Goal: Task Accomplishment & Management: Use online tool/utility

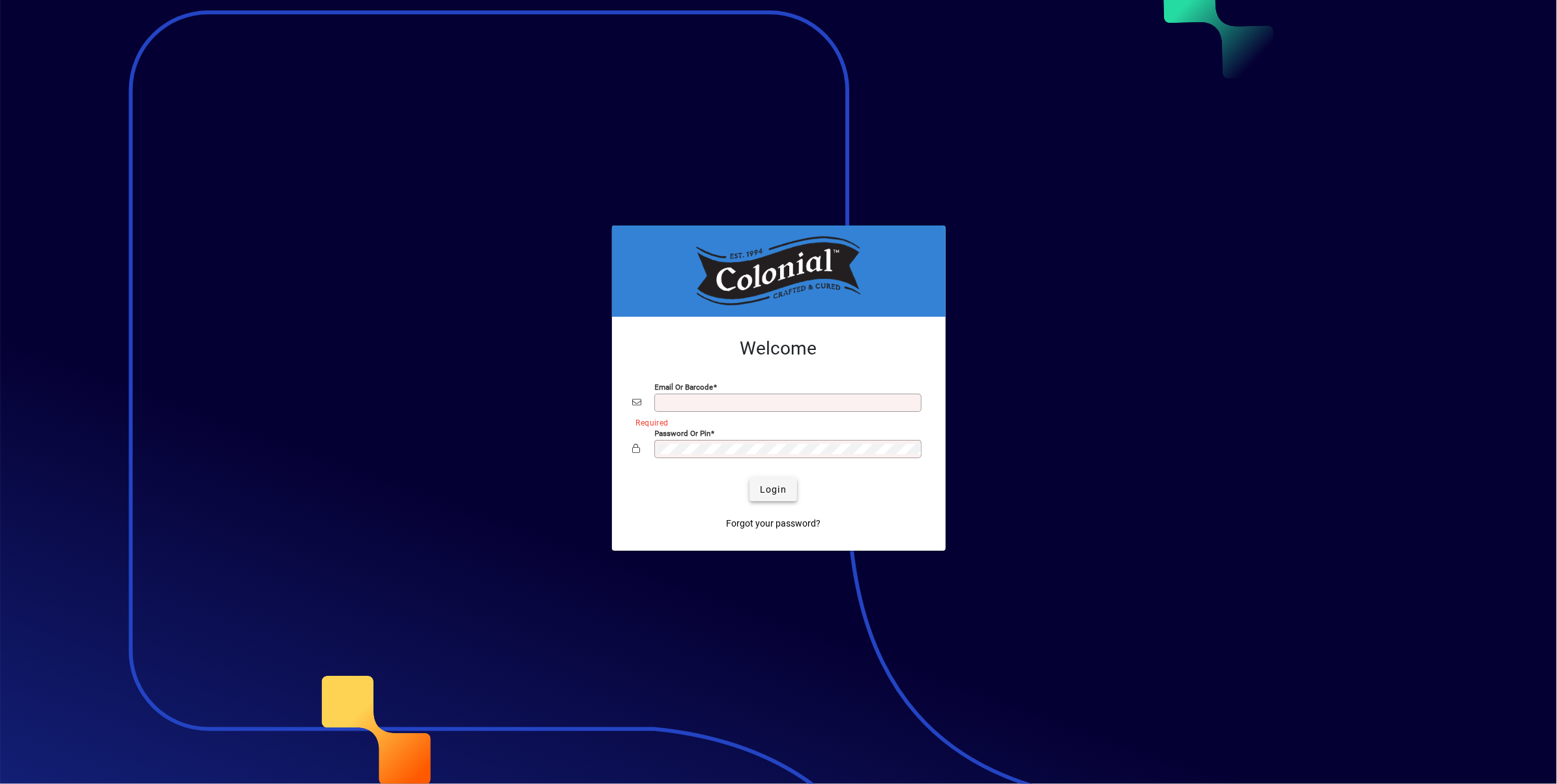
type input "**********"
click at [771, 486] on span "Login" at bounding box center [773, 489] width 26 height 14
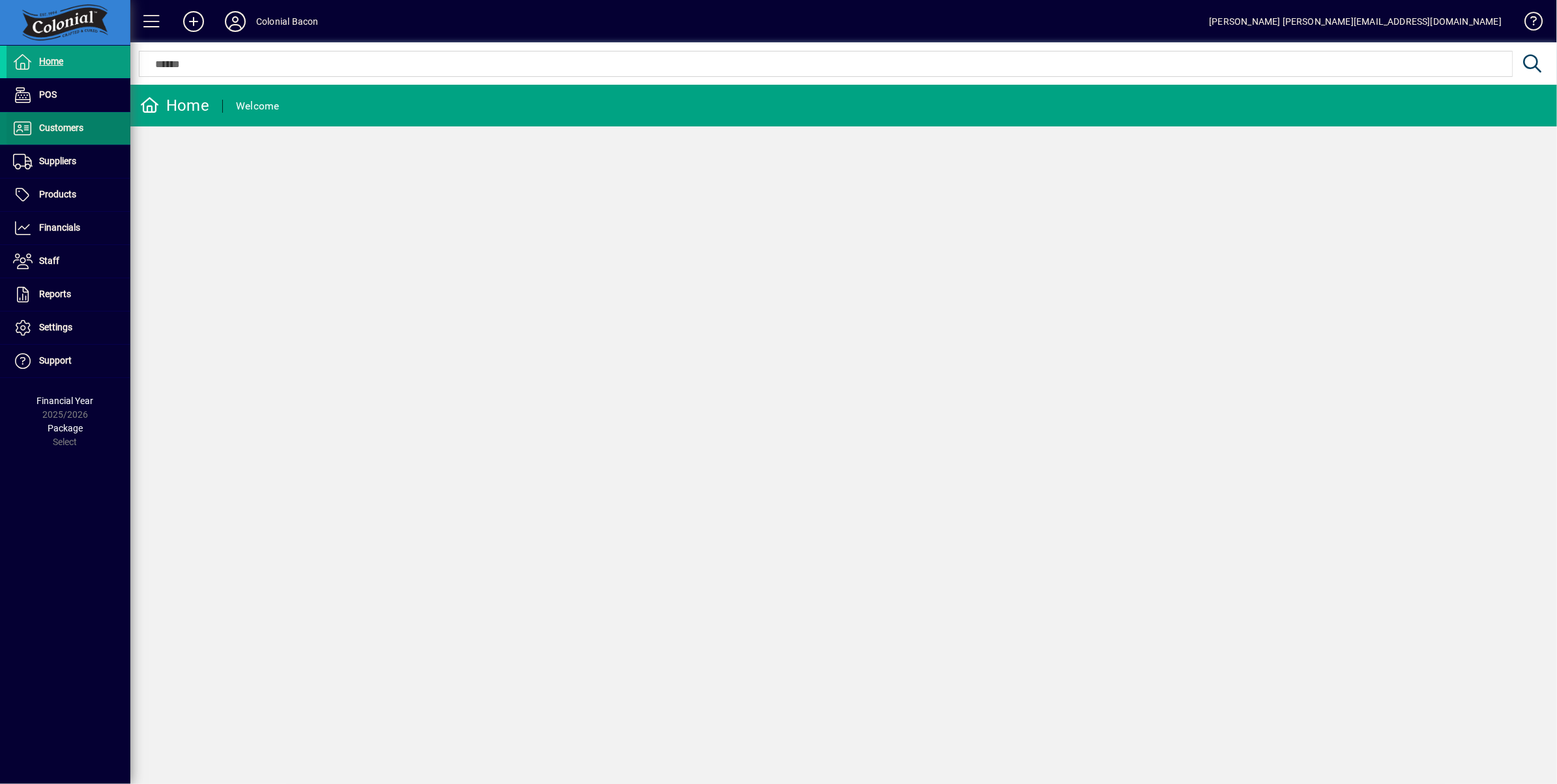
click at [56, 135] on span "Customers" at bounding box center [44, 128] width 77 height 16
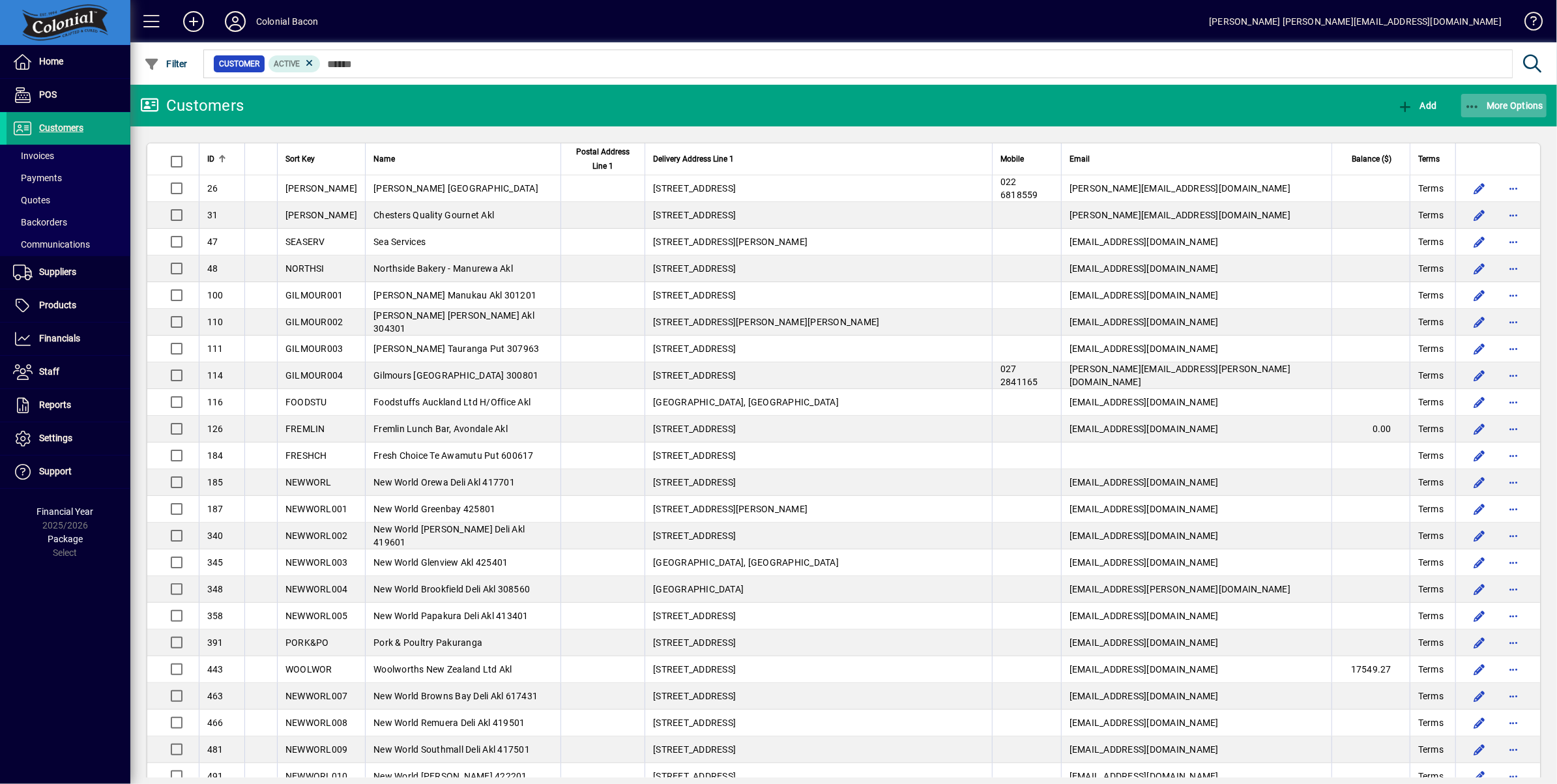
click at [1523, 109] on span "More Options" at bounding box center [1503, 105] width 79 height 11
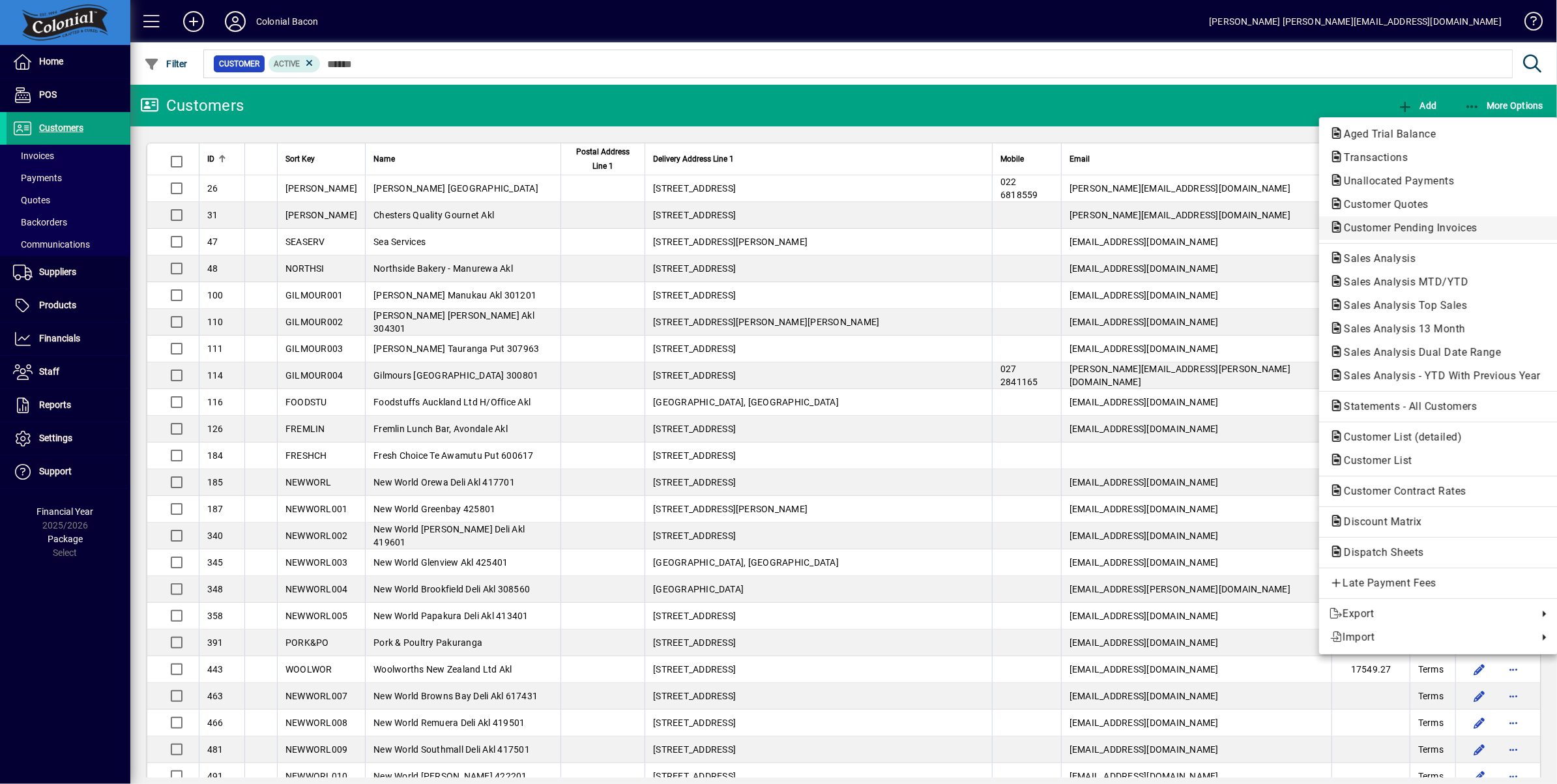
click at [1381, 231] on span "Customer Pending Invoices" at bounding box center [1407, 227] width 155 height 12
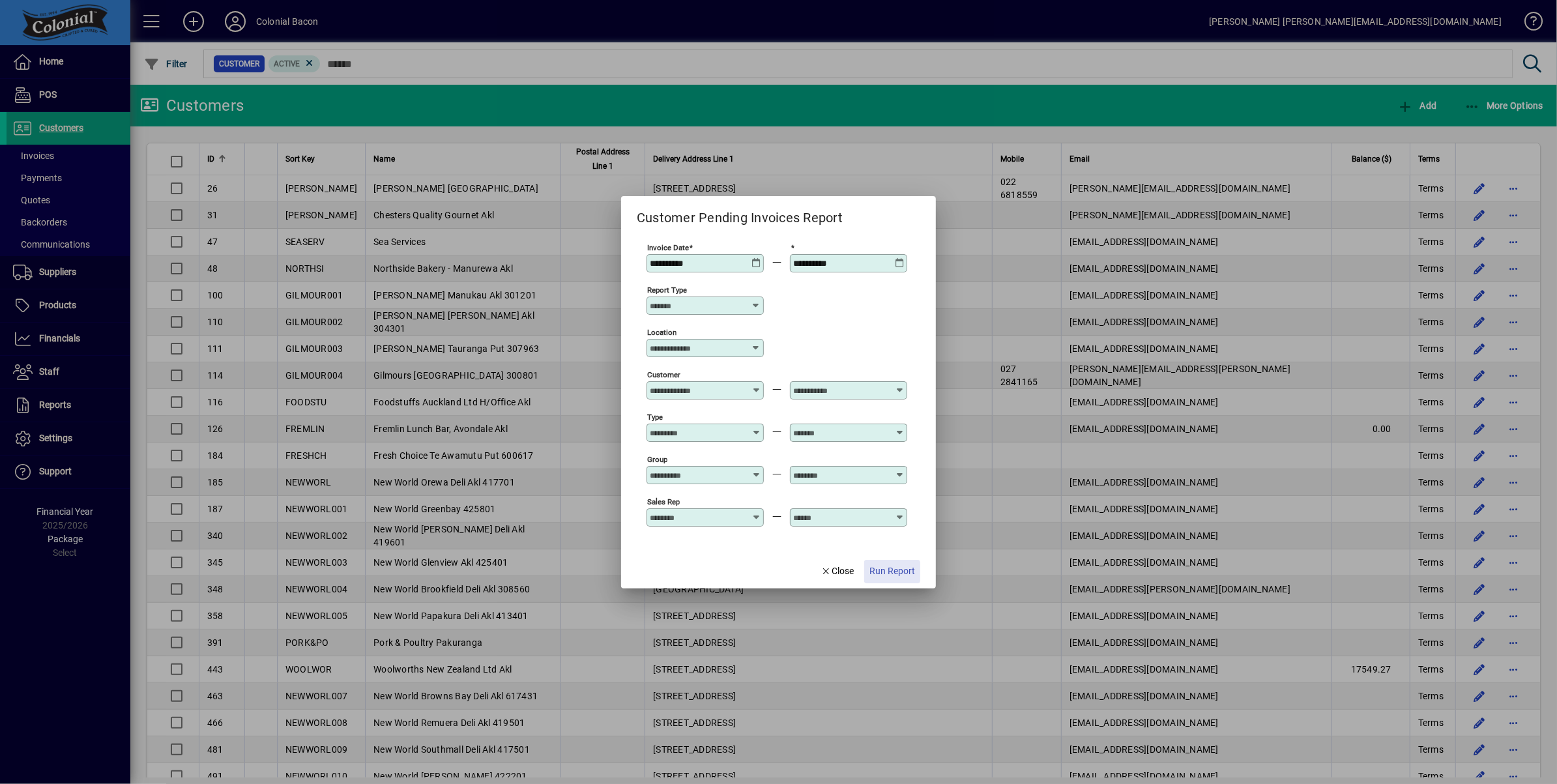
click at [889, 571] on span "Run Report" at bounding box center [892, 571] width 46 height 14
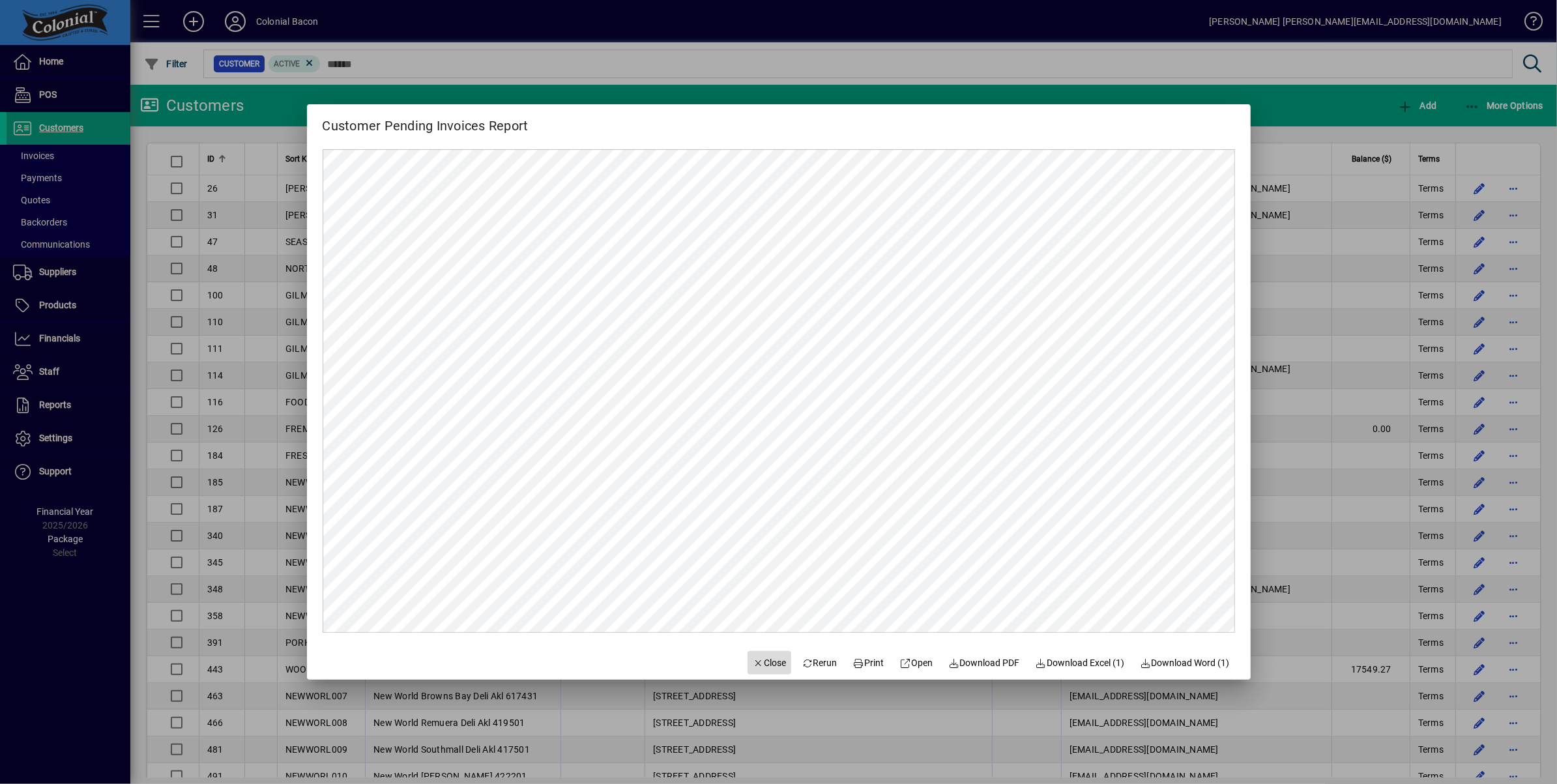
click at [762, 665] on span "Close" at bounding box center [769, 662] width 34 height 14
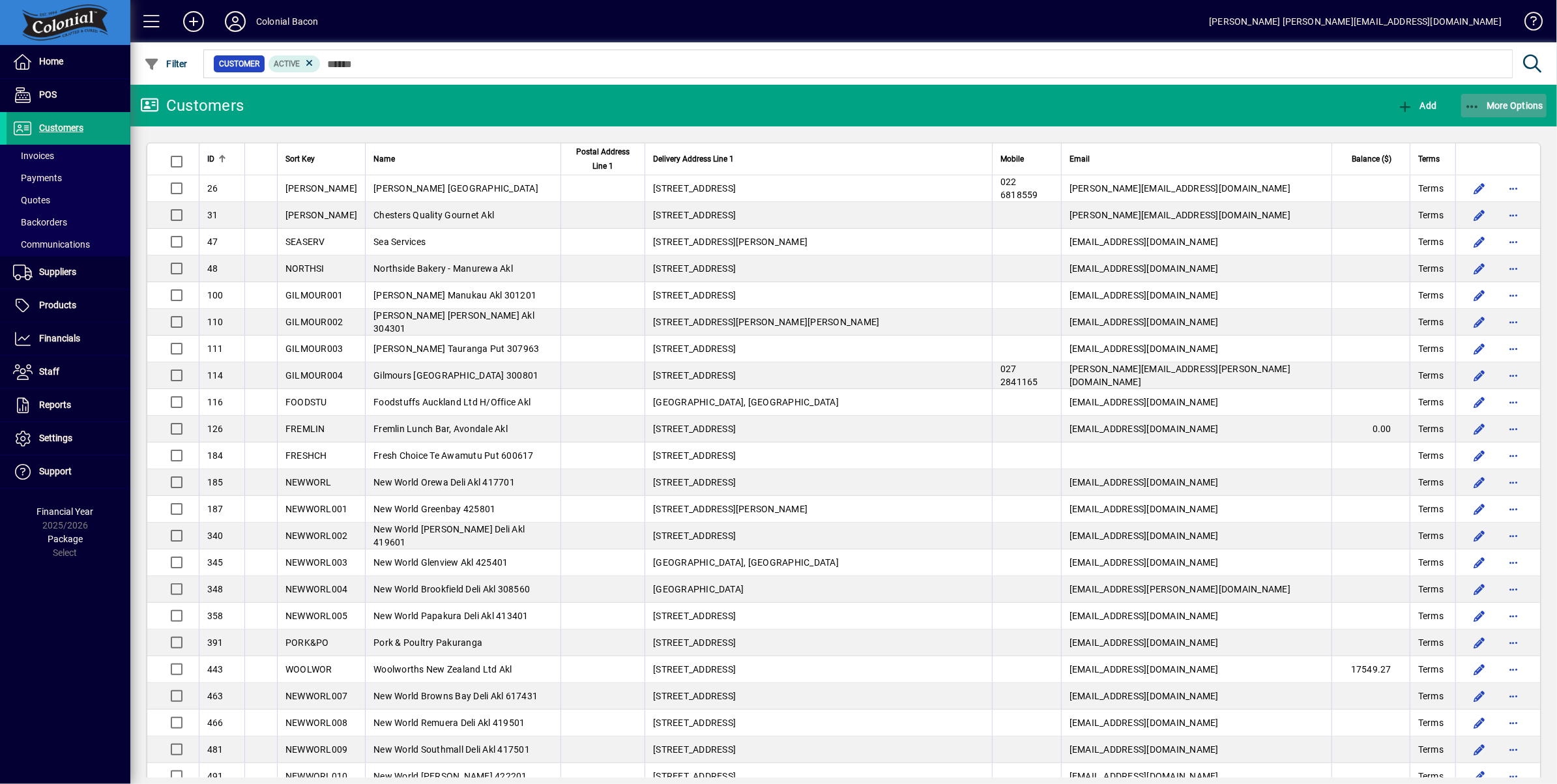
click at [1515, 112] on span "button" at bounding box center [1504, 106] width 86 height 31
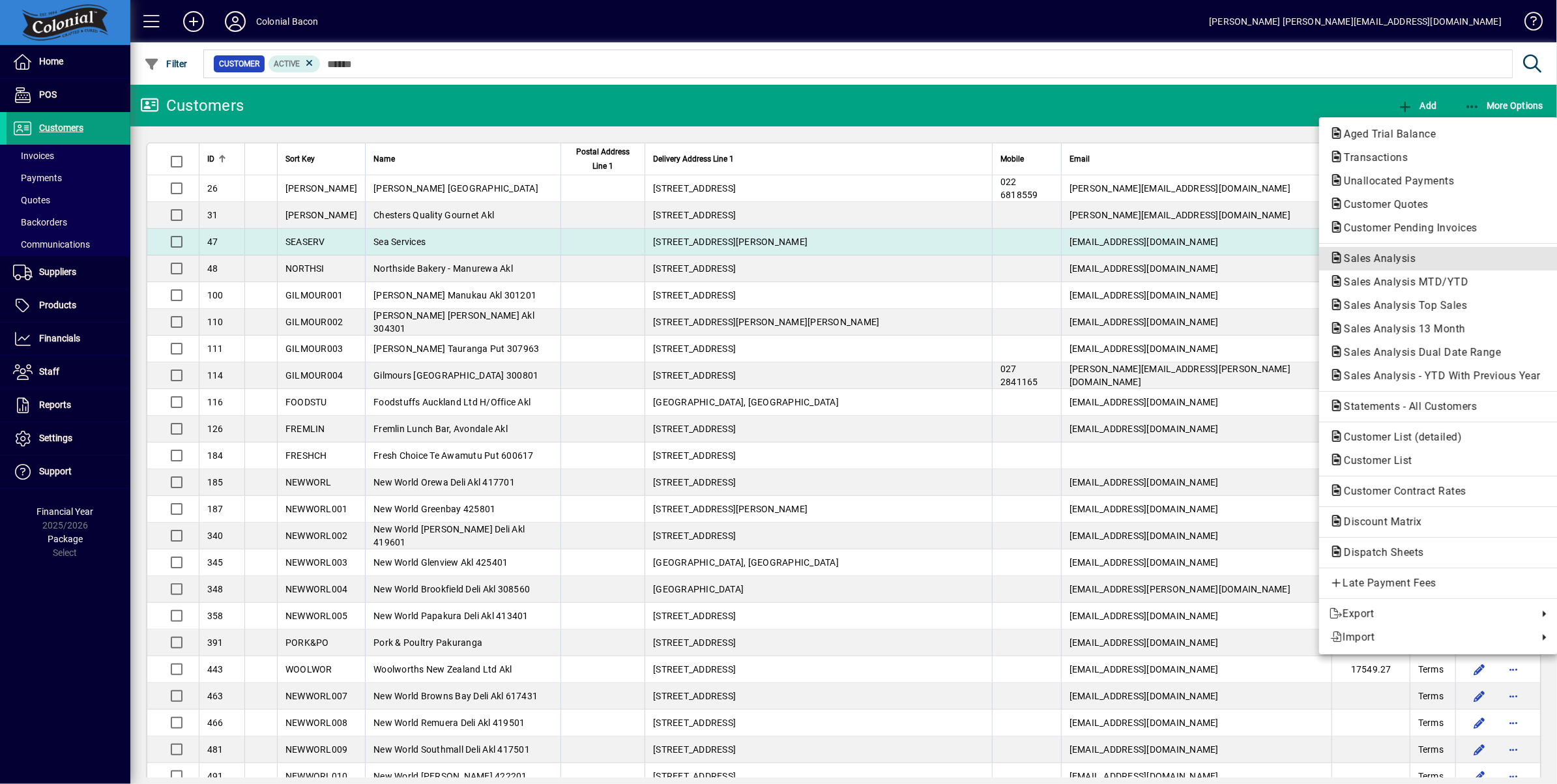
drag, startPoint x: 1392, startPoint y: 256, endPoint x: 1386, endPoint y: 252, distance: 7.2
click at [1391, 256] on span "Sales Analysis" at bounding box center [1375, 258] width 92 height 12
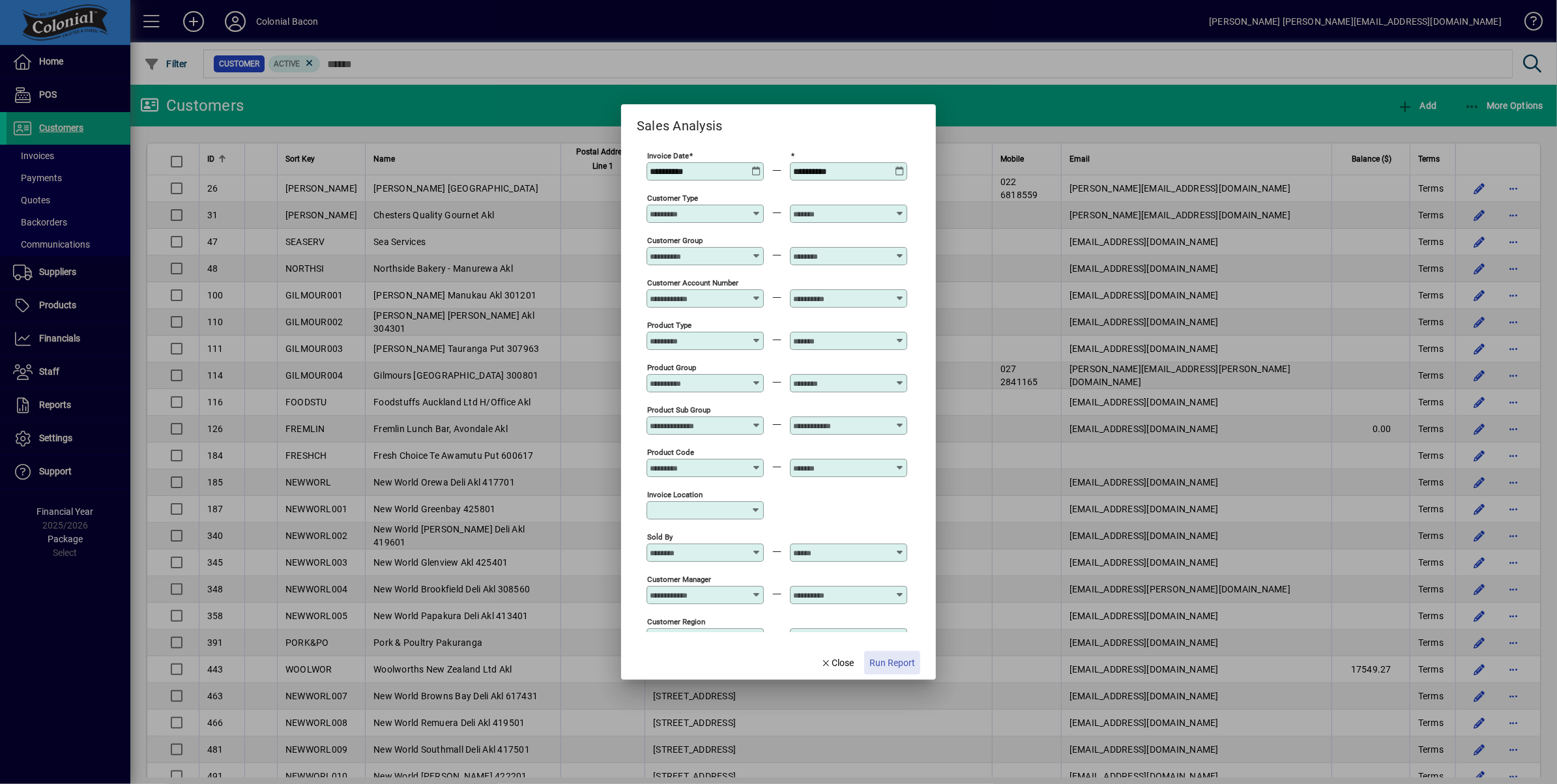
click at [884, 666] on span "Run Report" at bounding box center [892, 662] width 46 height 14
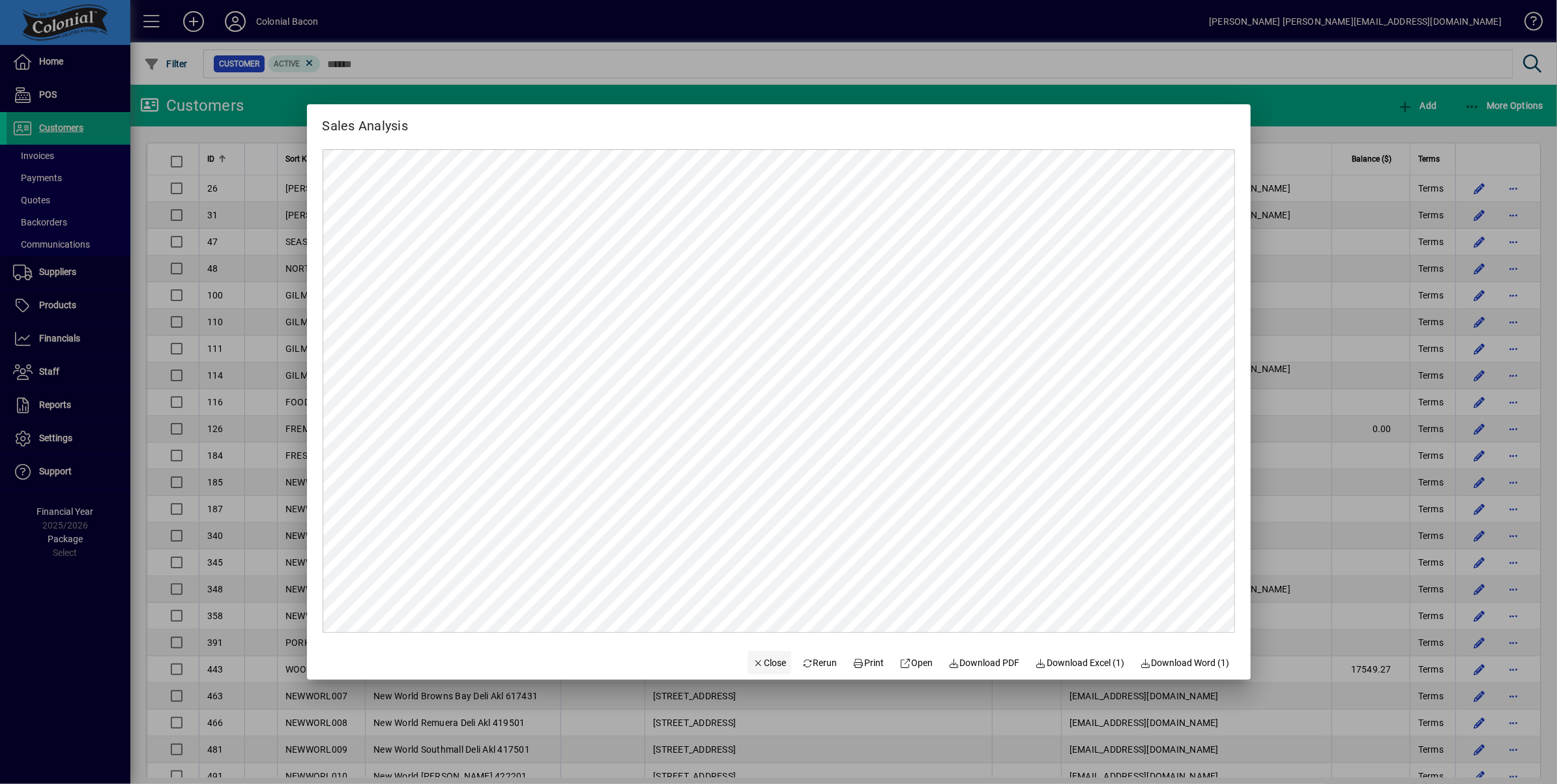
drag, startPoint x: 763, startPoint y: 666, endPoint x: 756, endPoint y: 667, distance: 7.1
click at [762, 666] on span "Close" at bounding box center [769, 662] width 34 height 14
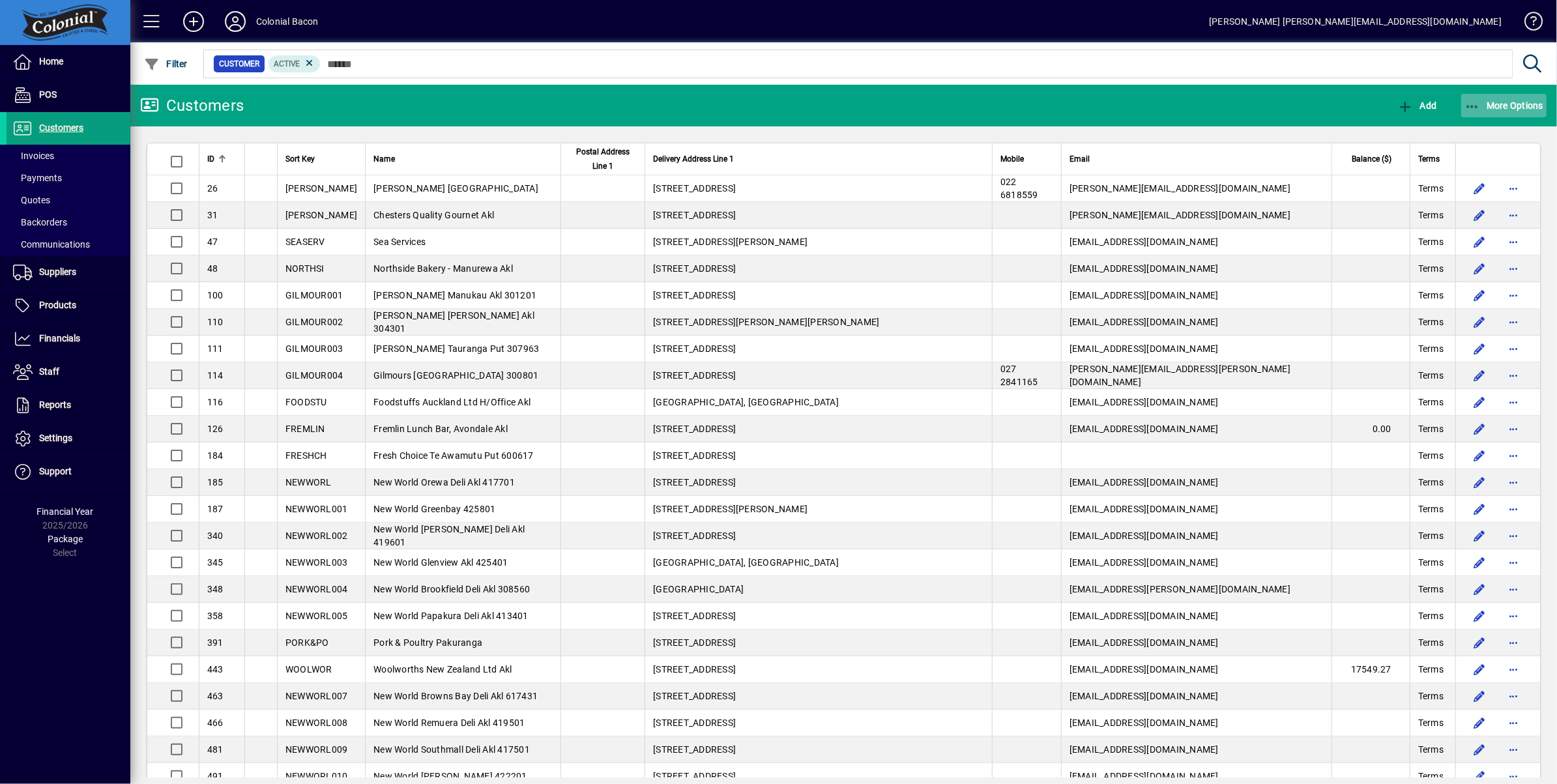
click at [1531, 111] on span "button" at bounding box center [1504, 106] width 86 height 31
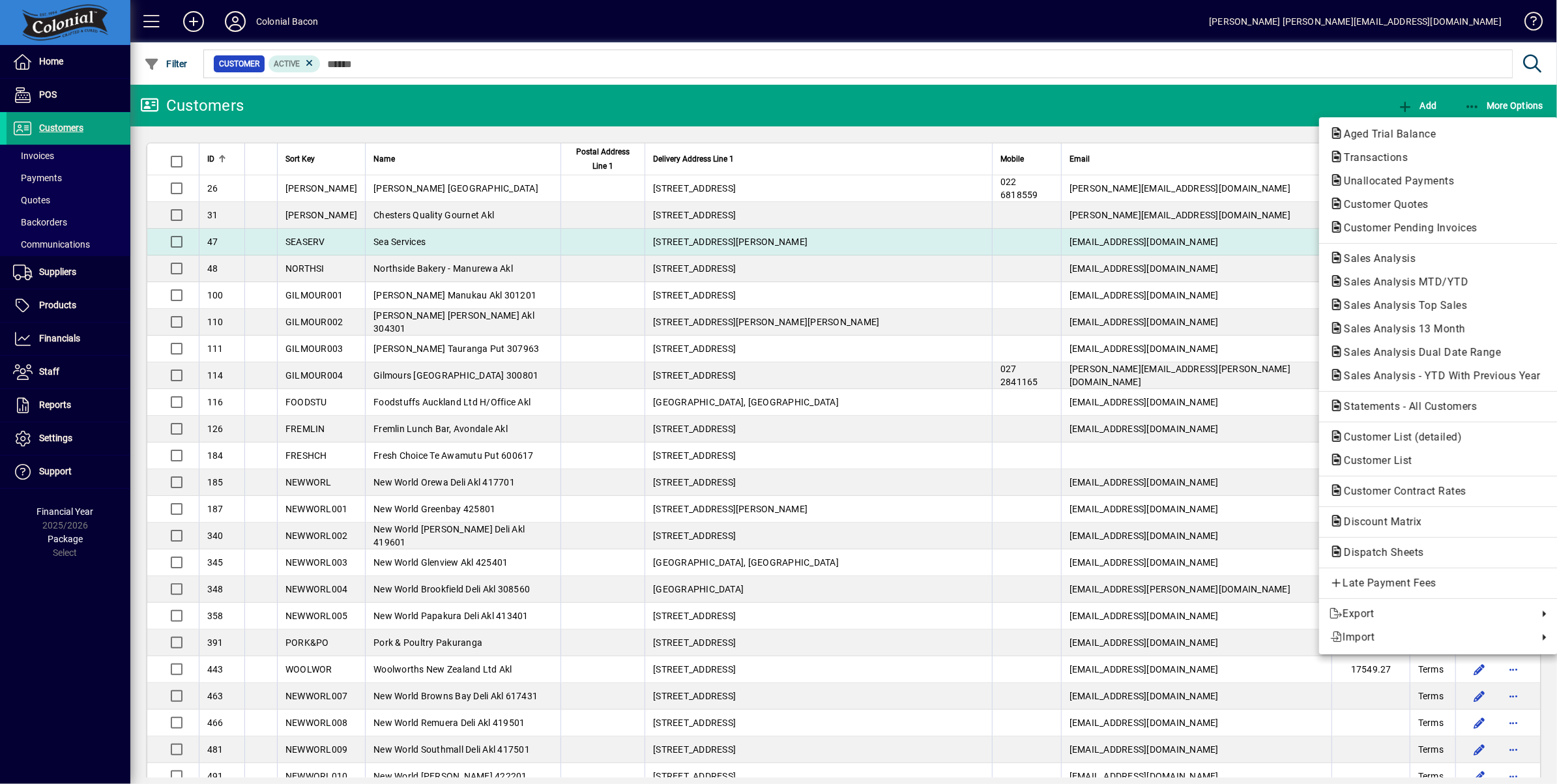
click at [1377, 253] on span "Sales Analysis" at bounding box center [1375, 258] width 92 height 12
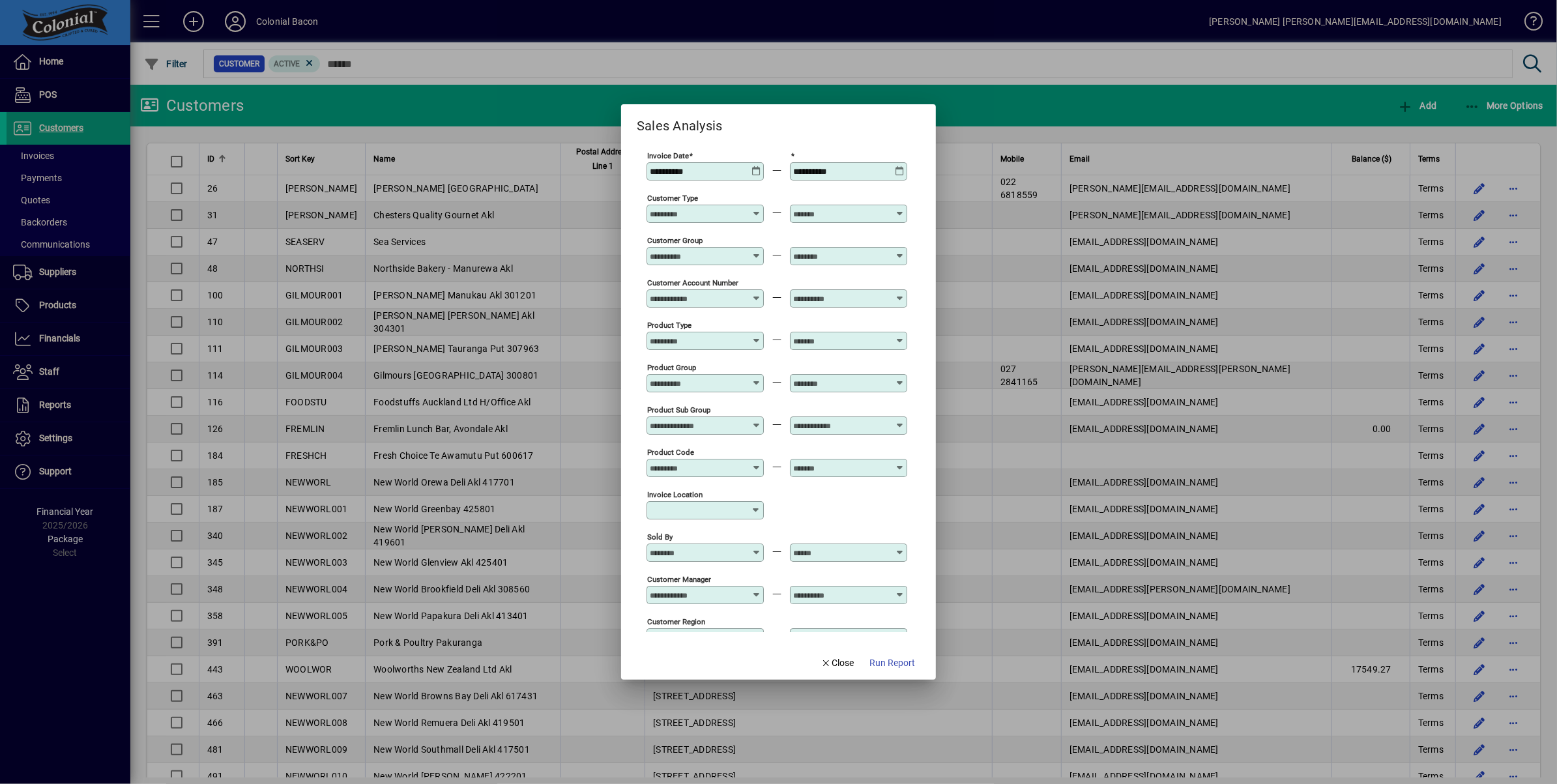
click at [754, 166] on icon at bounding box center [756, 166] width 10 height 0
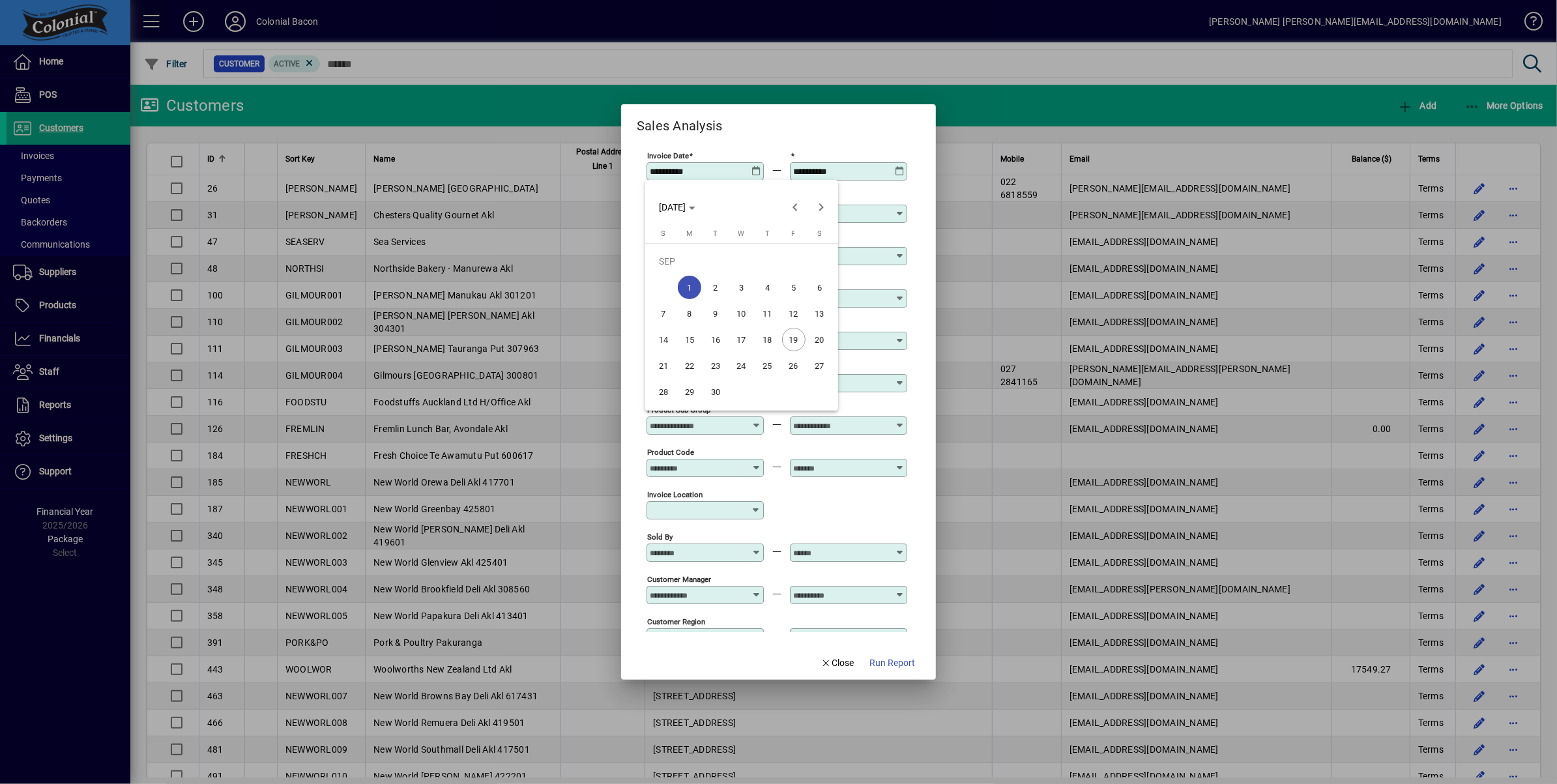
click at [690, 339] on span "15" at bounding box center [689, 339] width 24 height 24
type input "**********"
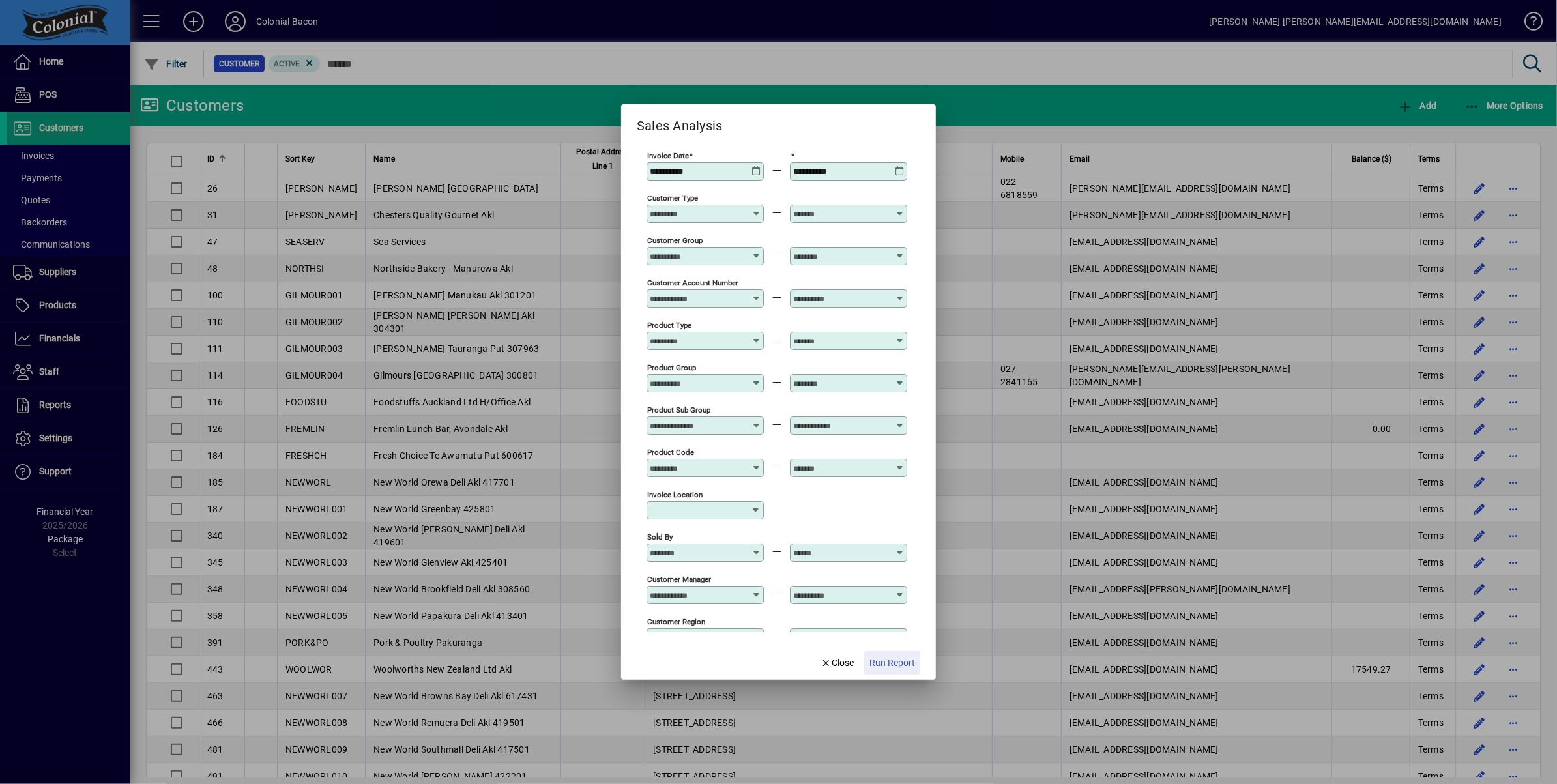
drag, startPoint x: 880, startPoint y: 662, endPoint x: 1089, endPoint y: 660, distance: 209.0
click at [880, 662] on span "Run Report" at bounding box center [892, 662] width 46 height 14
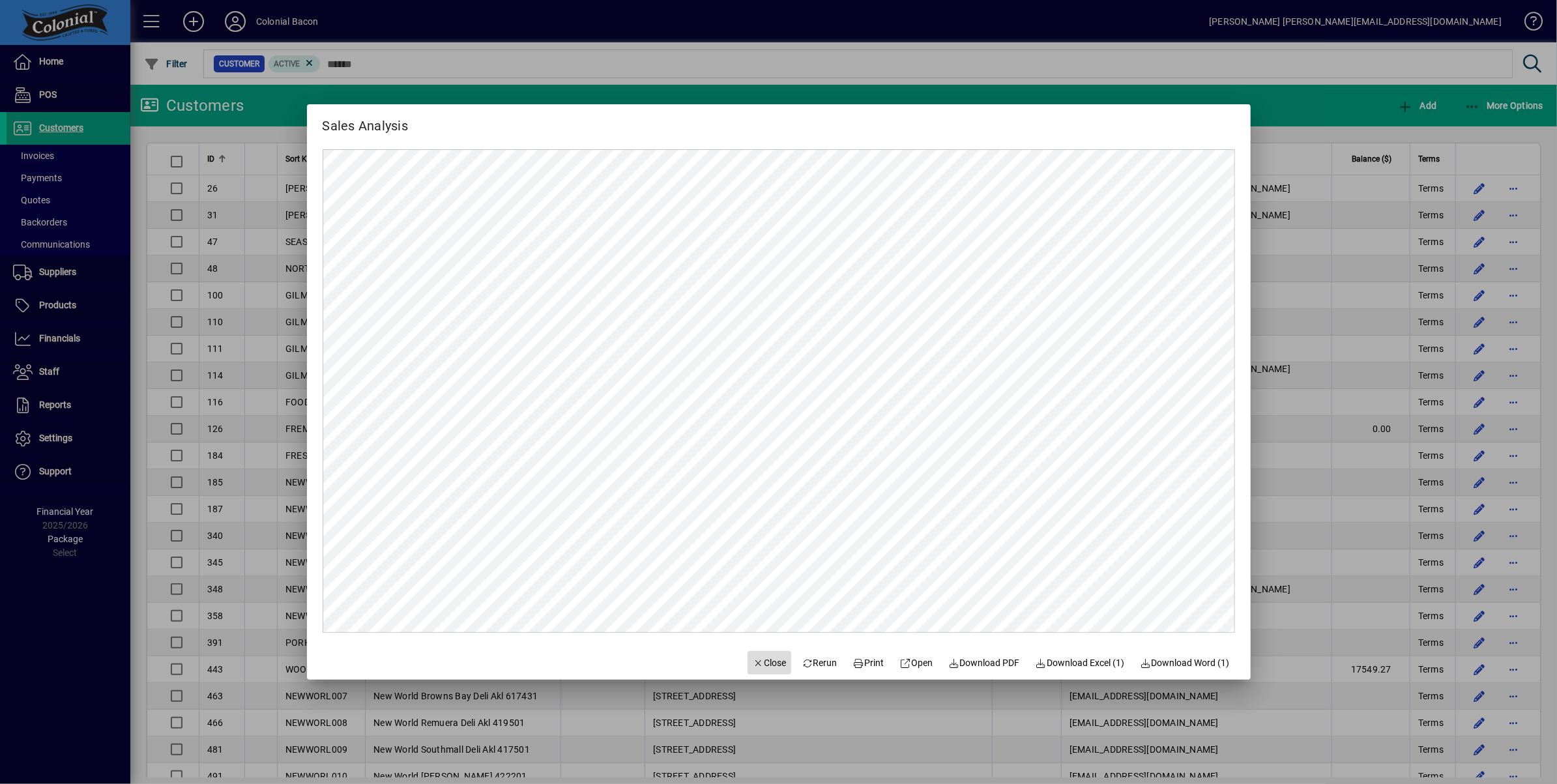
click at [763, 660] on span "Close" at bounding box center [769, 662] width 34 height 14
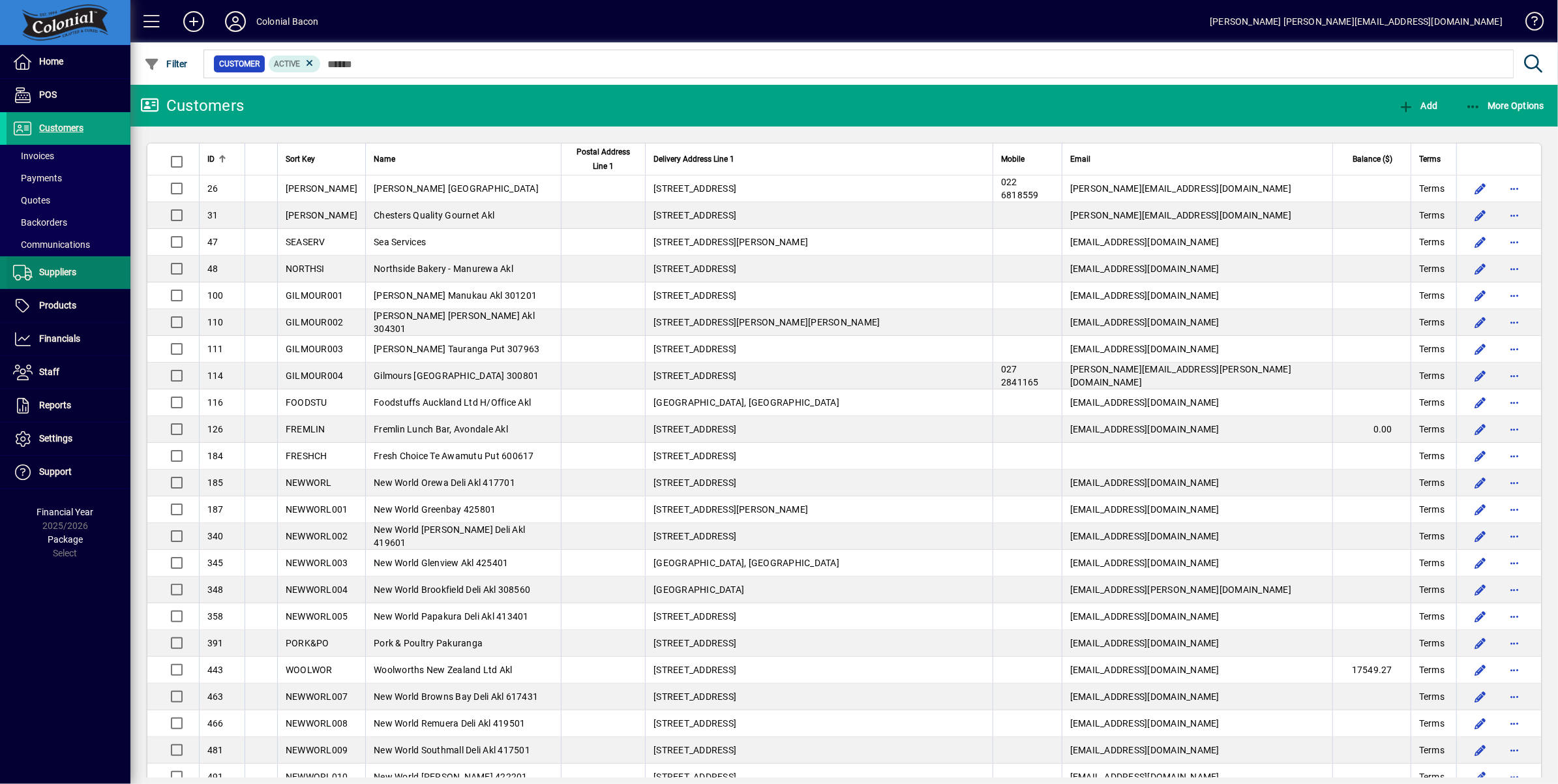
click at [84, 278] on span at bounding box center [68, 273] width 124 height 32
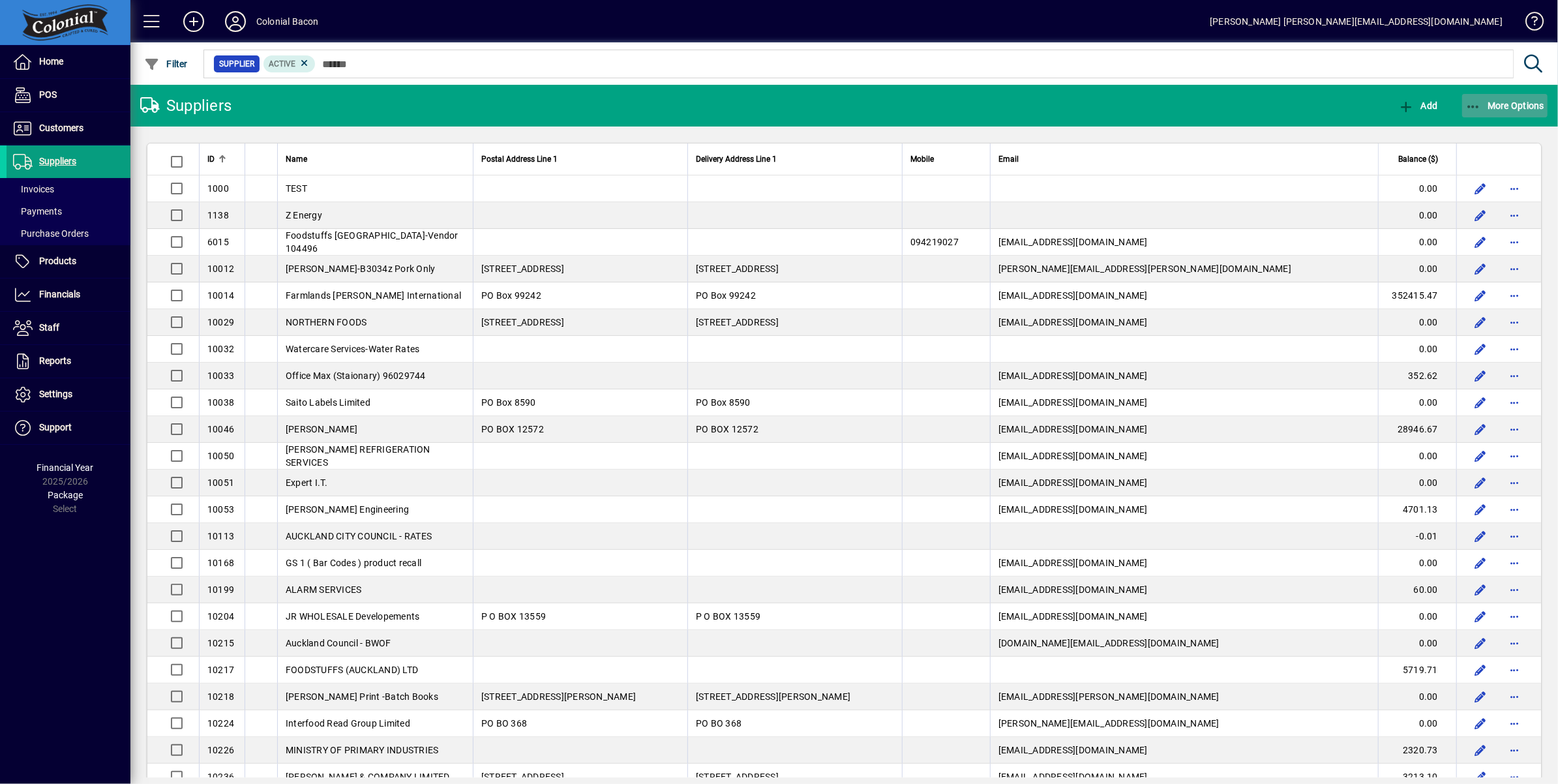
click at [1506, 106] on span "More Options" at bounding box center [1504, 105] width 79 height 11
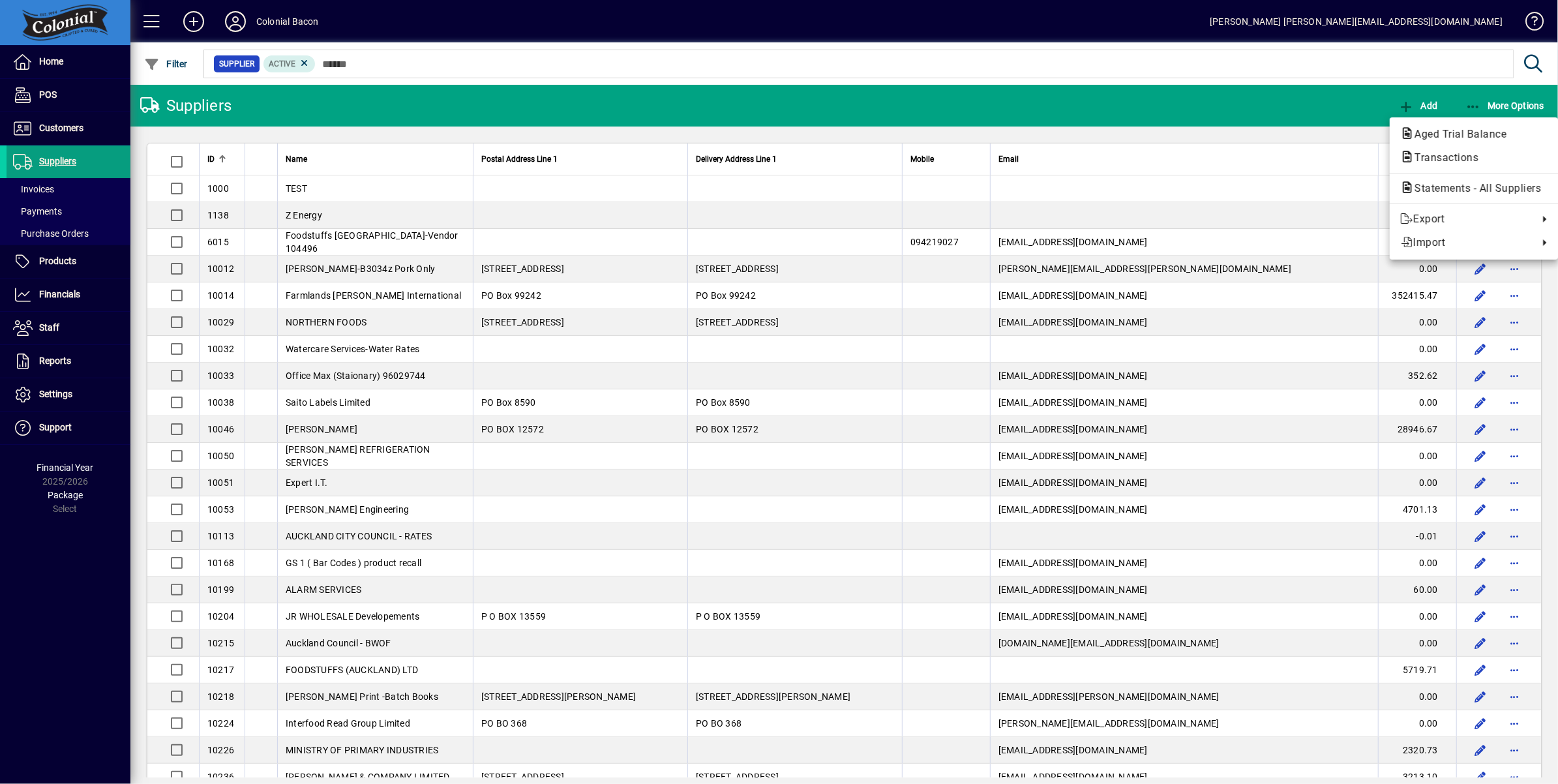
click at [1435, 135] on span "Aged Trial Balance" at bounding box center [1456, 134] width 113 height 12
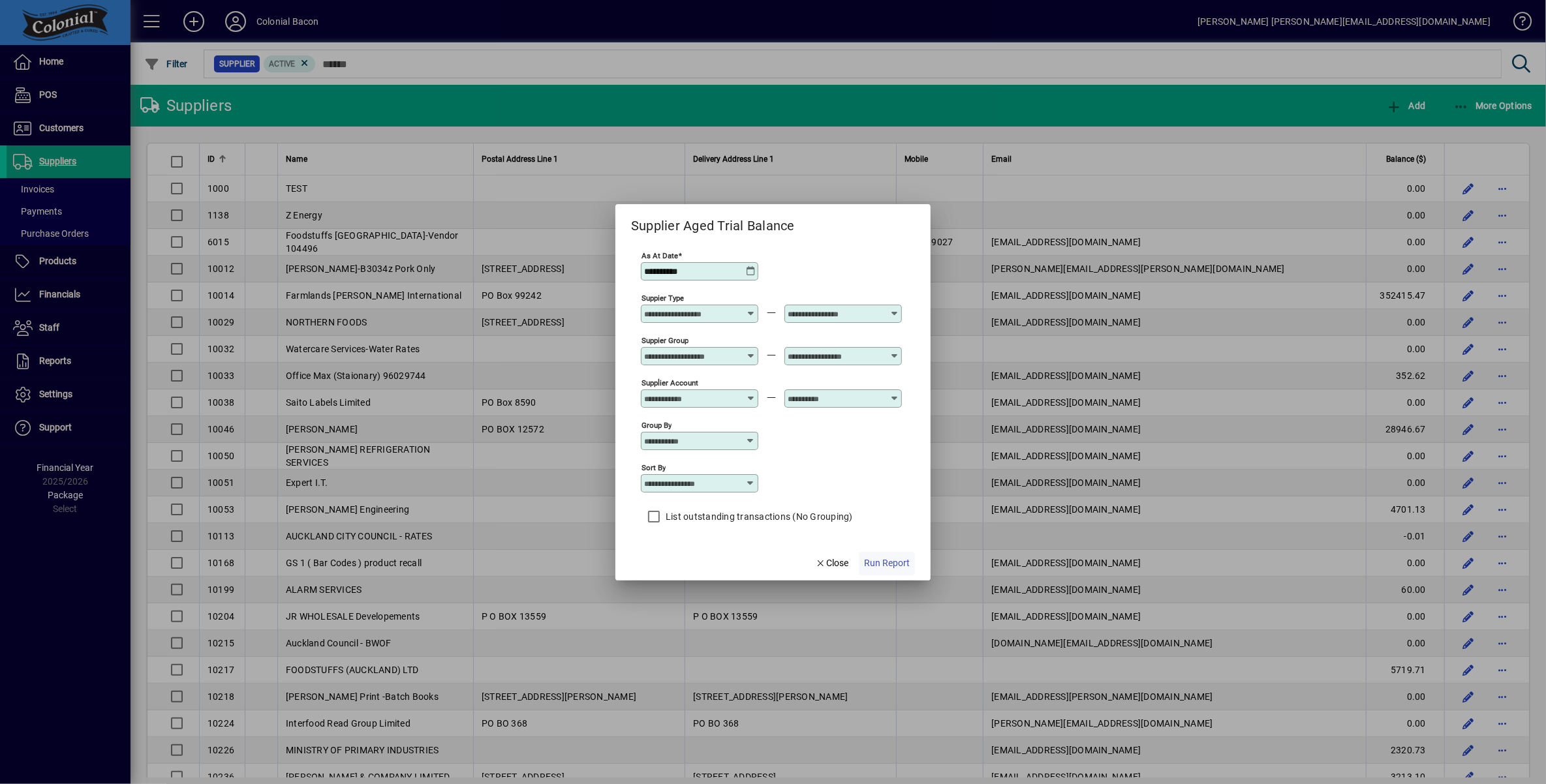
click at [882, 566] on span "Run Report" at bounding box center [887, 563] width 46 height 14
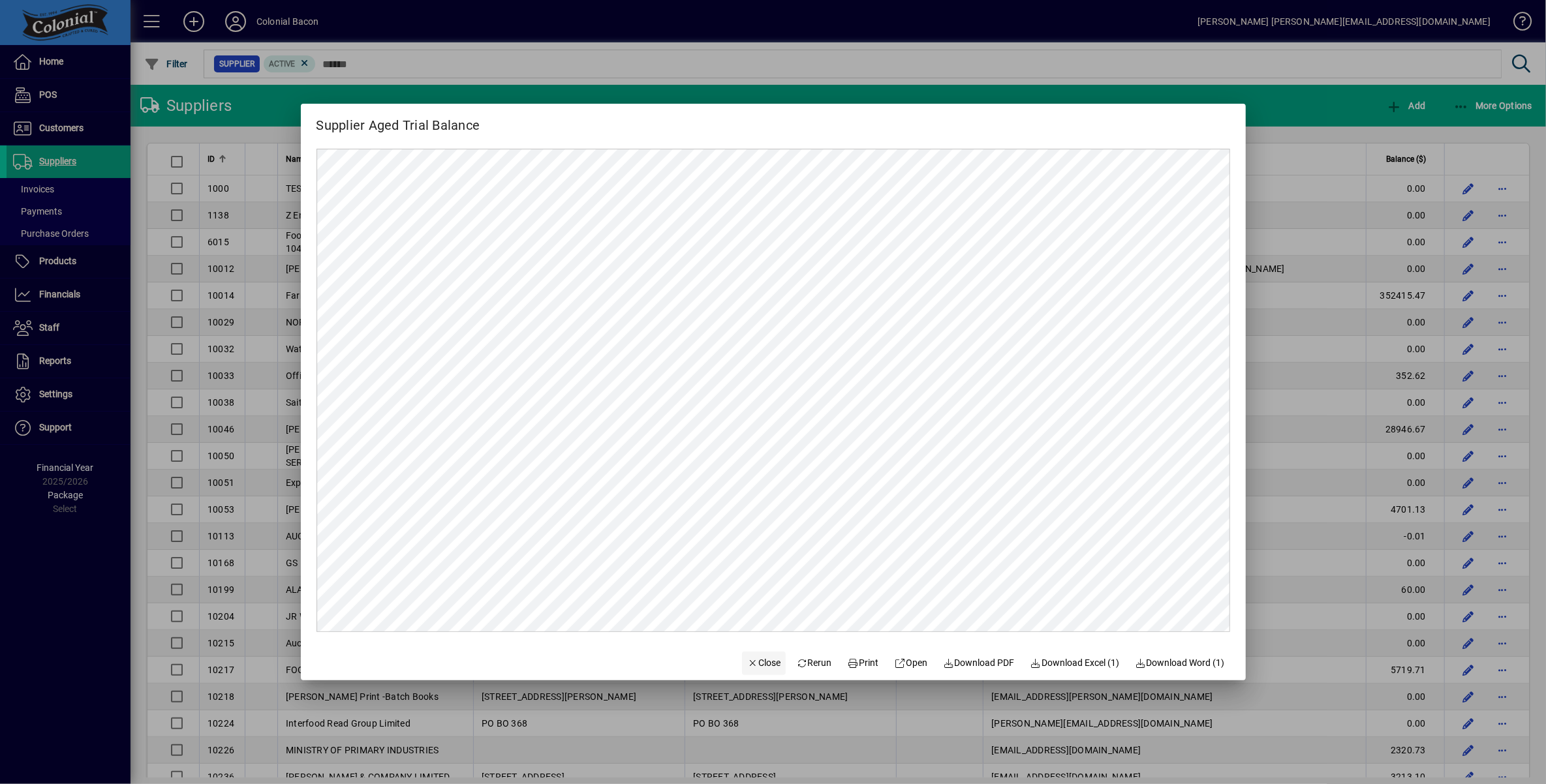
click at [759, 664] on span "Close" at bounding box center [764, 662] width 34 height 14
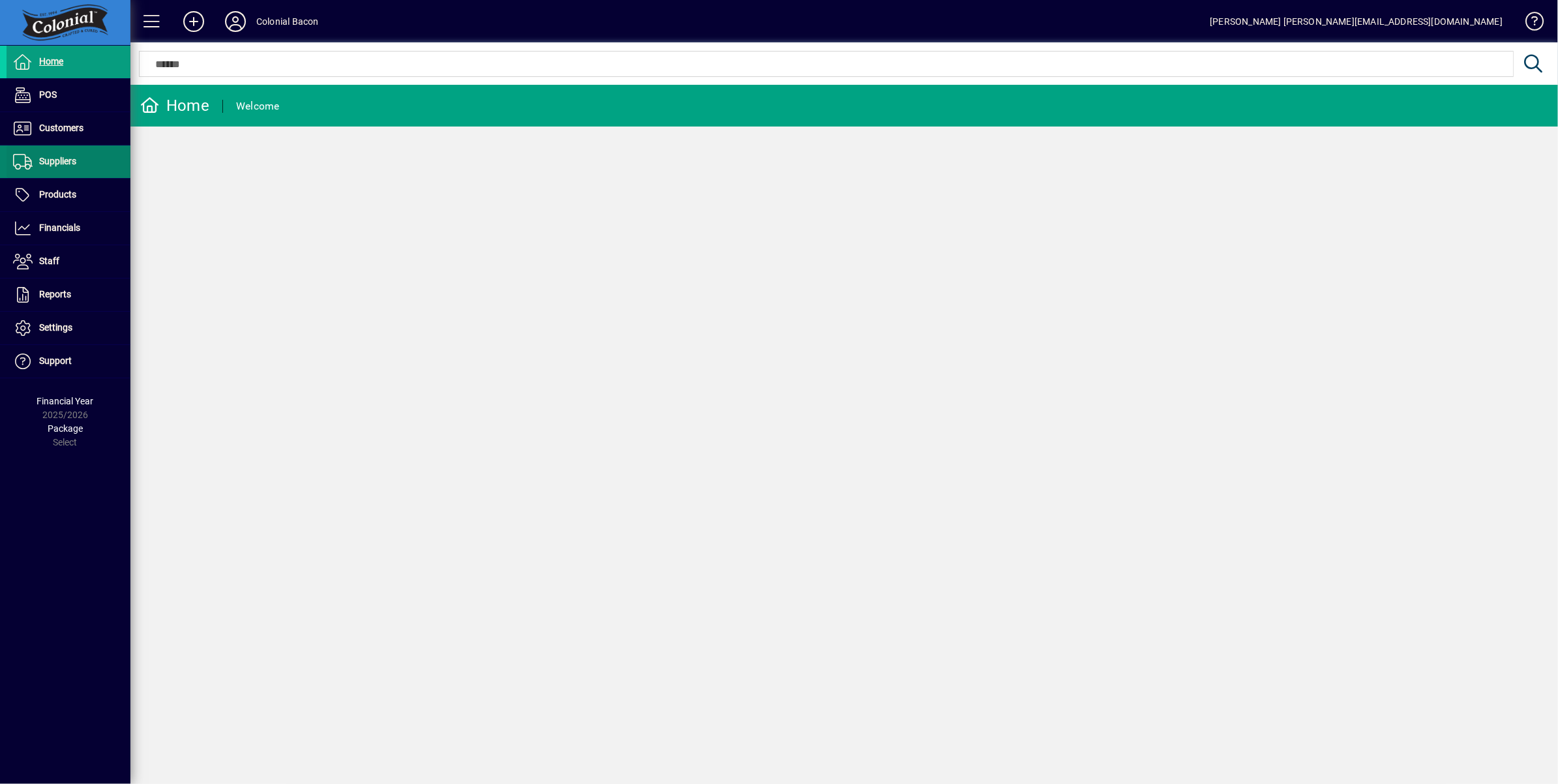
click at [67, 166] on span "Suppliers" at bounding box center [58, 161] width 37 height 11
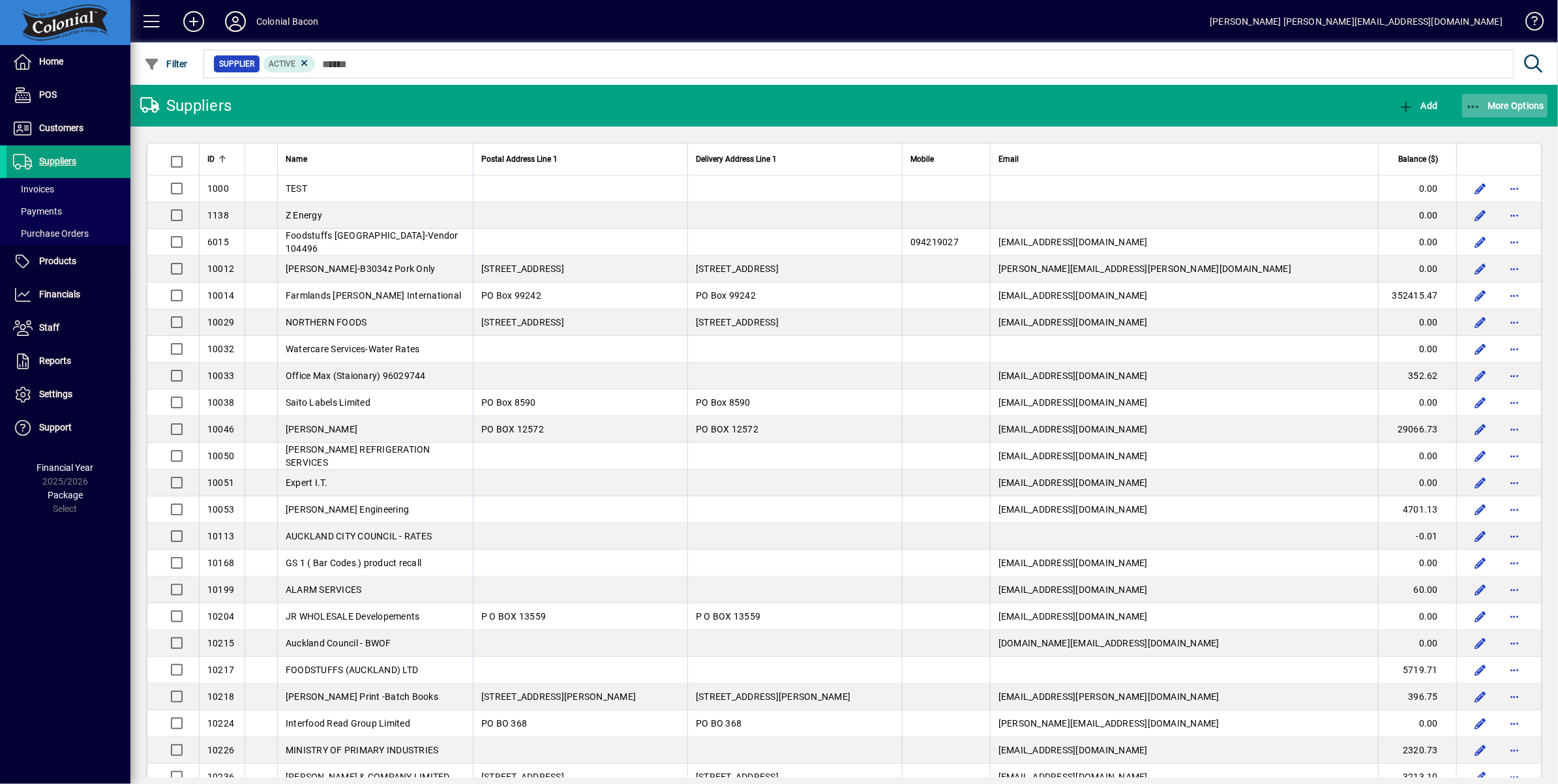
click at [1523, 107] on span "More Options" at bounding box center [1504, 105] width 79 height 11
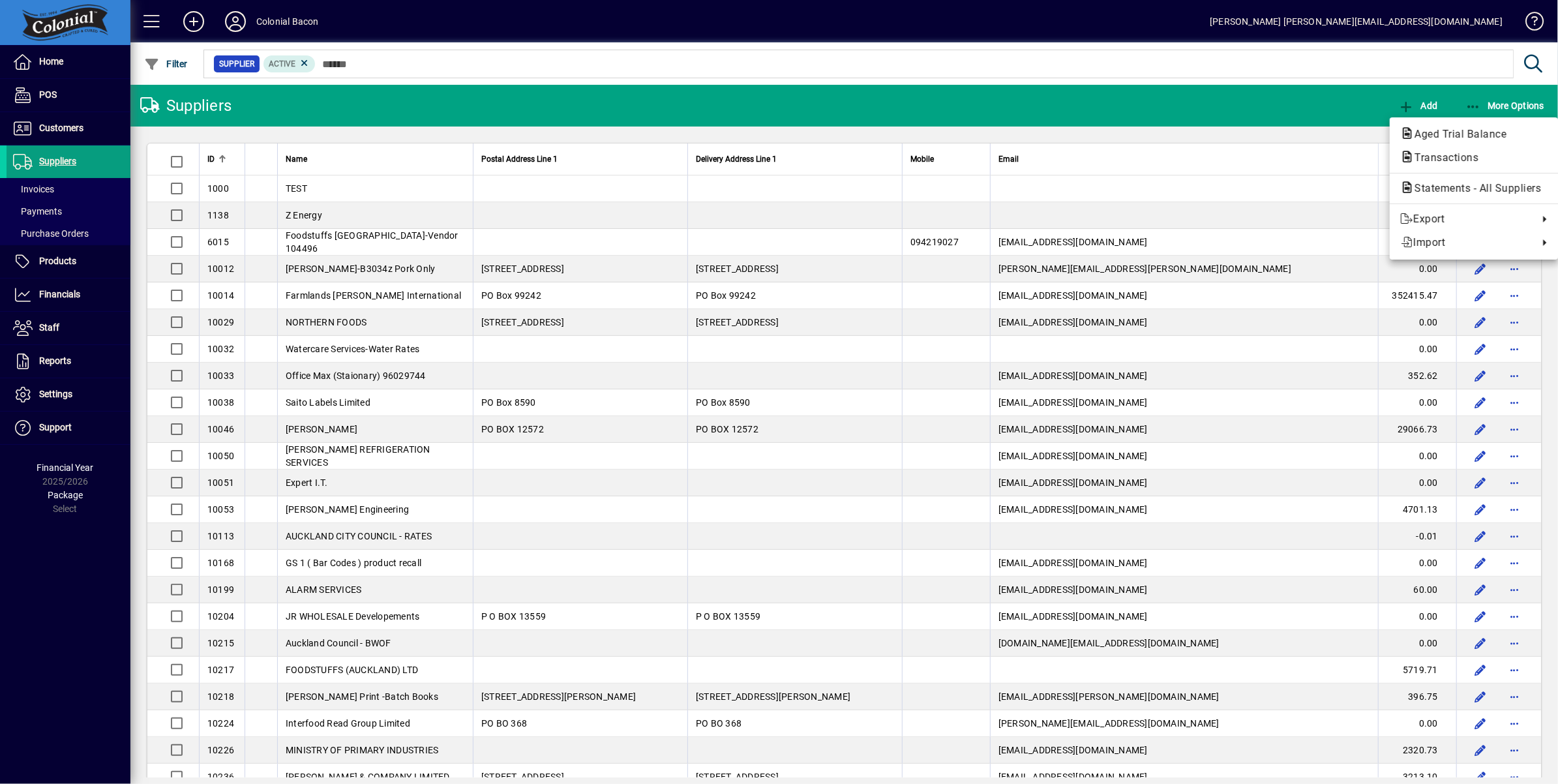
click at [1448, 139] on span "Aged Trial Balance" at bounding box center [1456, 134] width 113 height 12
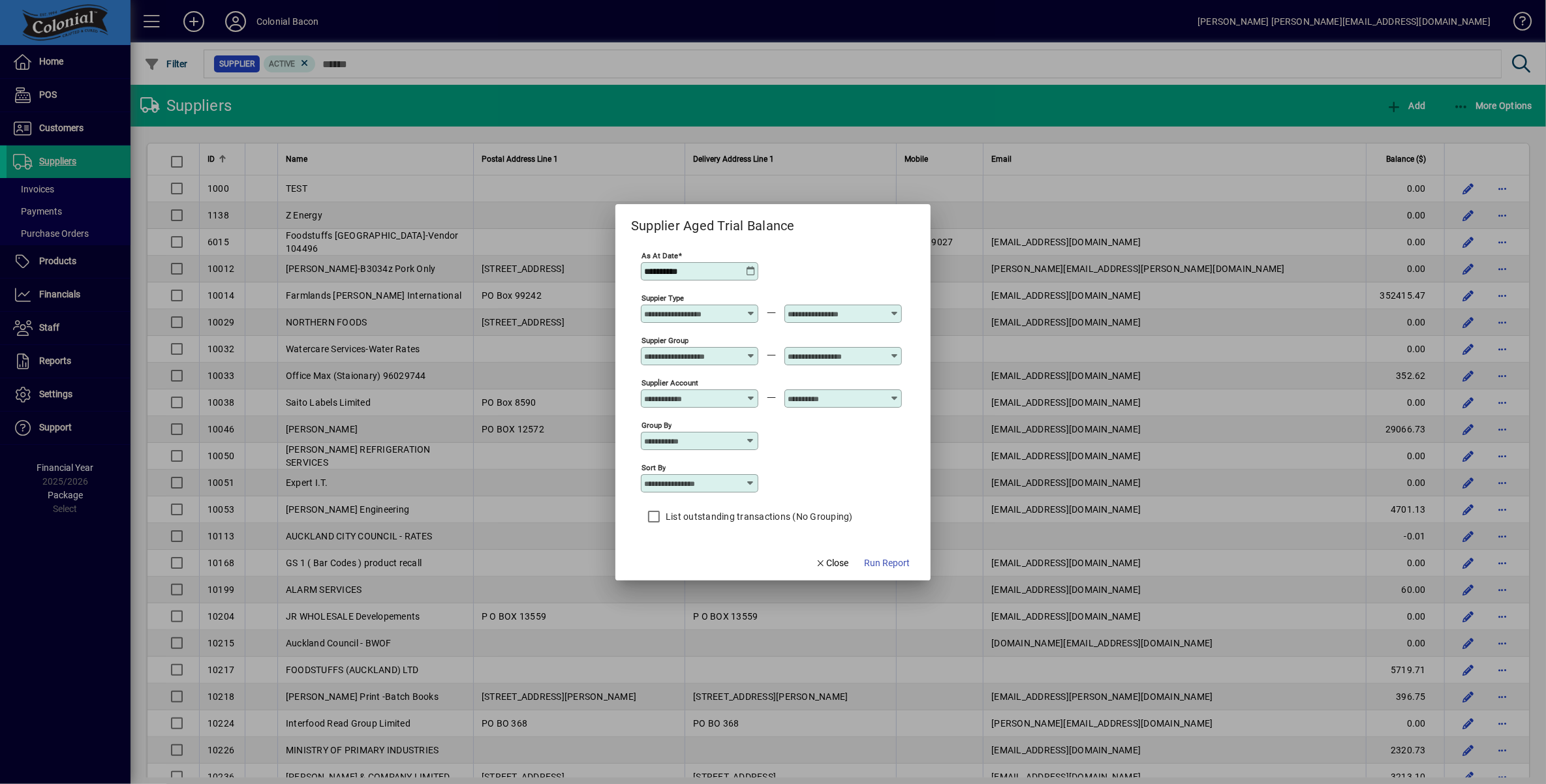
click at [883, 567] on span "Run Report" at bounding box center [887, 563] width 46 height 14
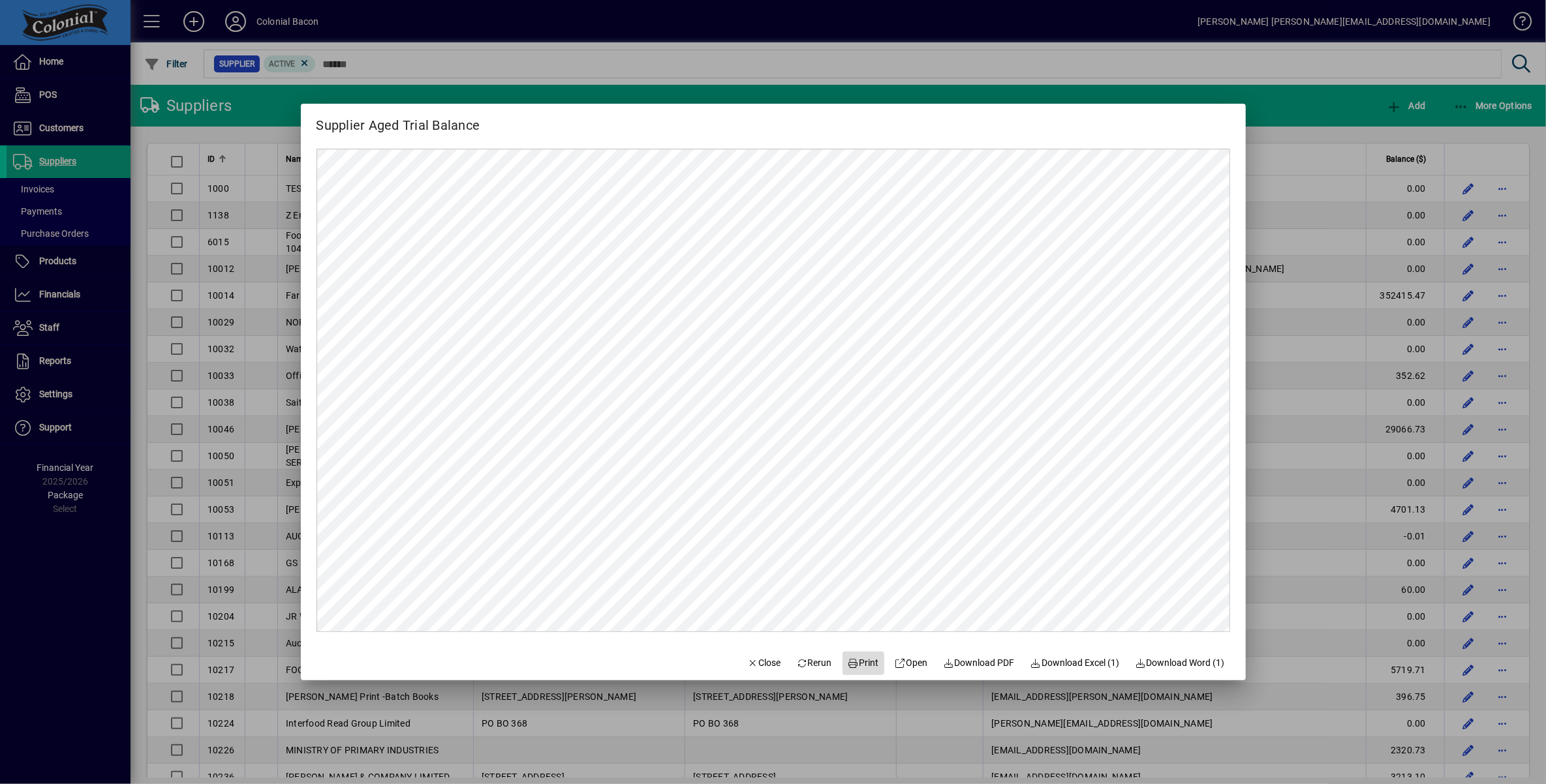
click at [865, 663] on span "Print" at bounding box center [863, 662] width 32 height 14
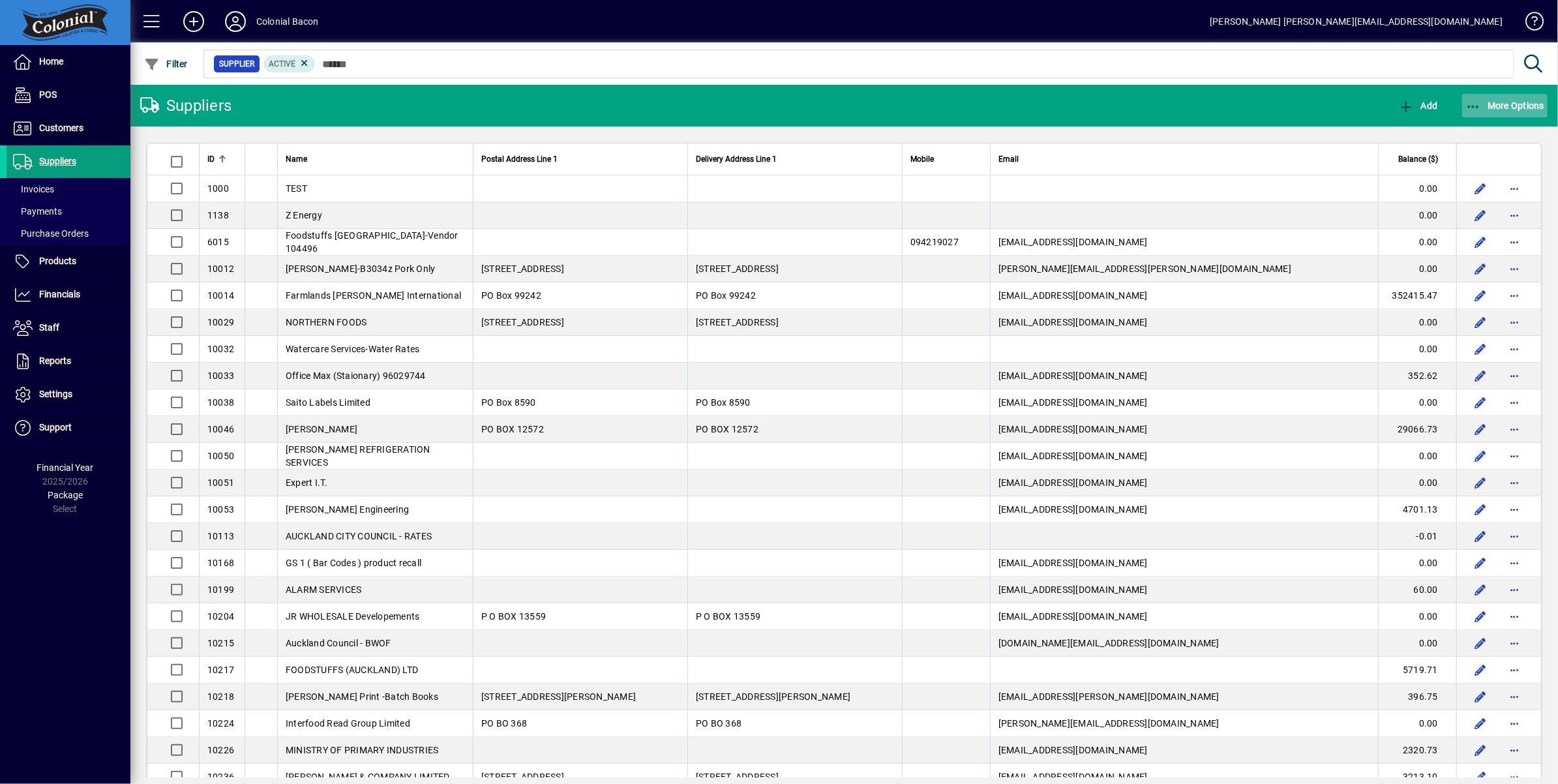
click at [1510, 105] on span "More Options" at bounding box center [1504, 105] width 79 height 11
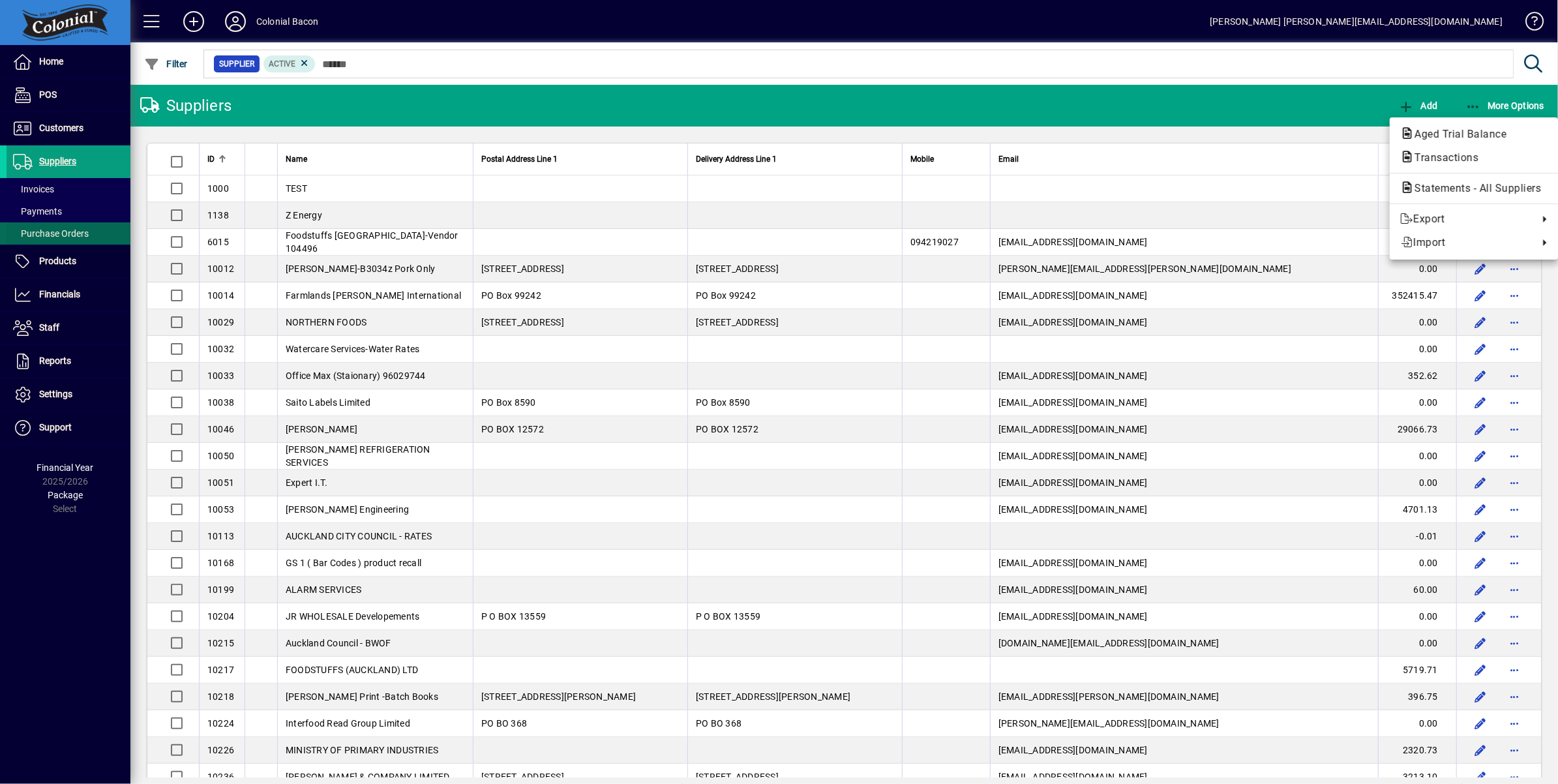
click at [80, 231] on div at bounding box center [779, 392] width 1558 height 784
click at [71, 236] on span "Purchase Orders" at bounding box center [51, 233] width 76 height 11
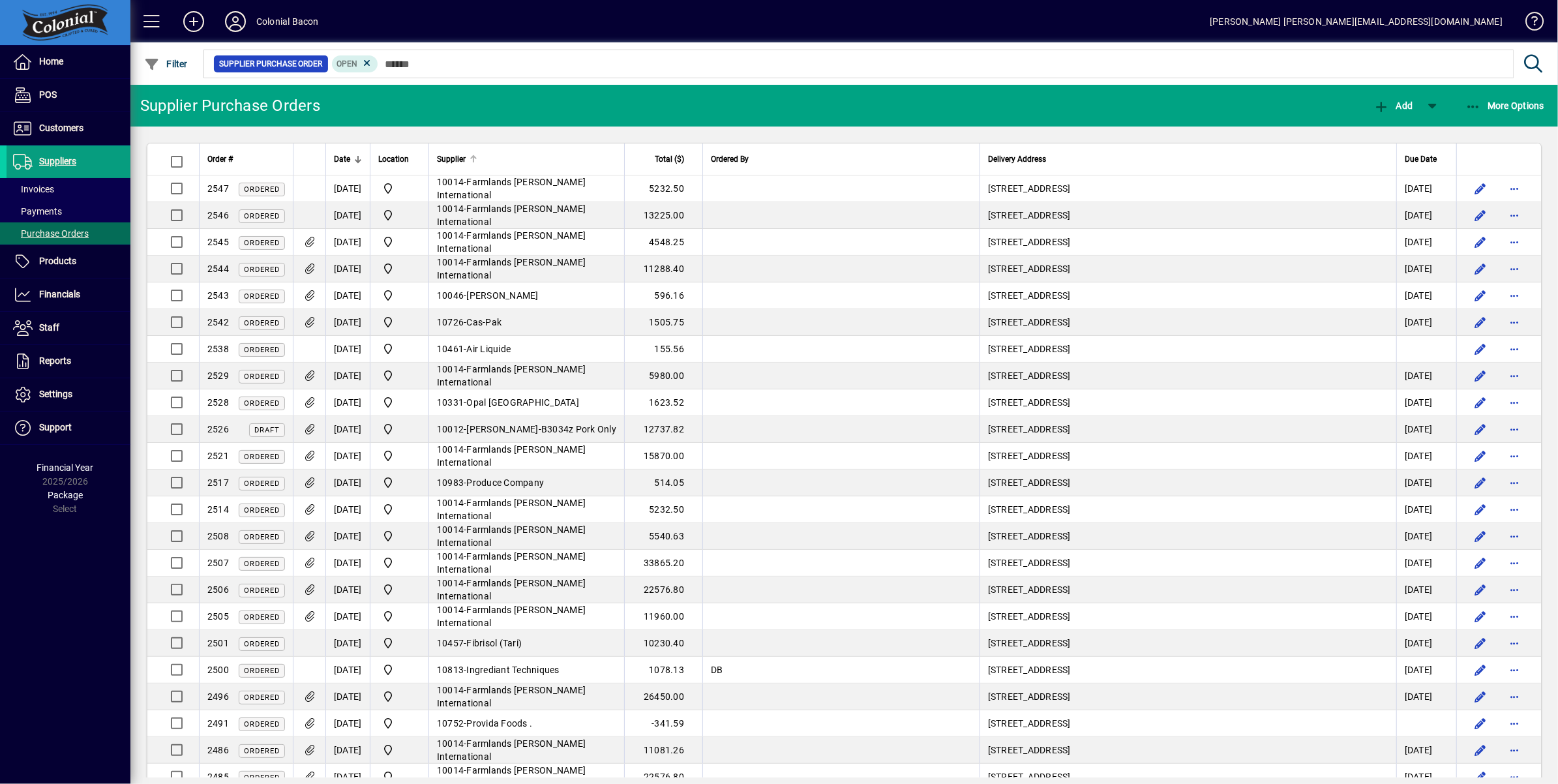
click at [564, 157] on div "Supplier" at bounding box center [526, 159] width 179 height 14
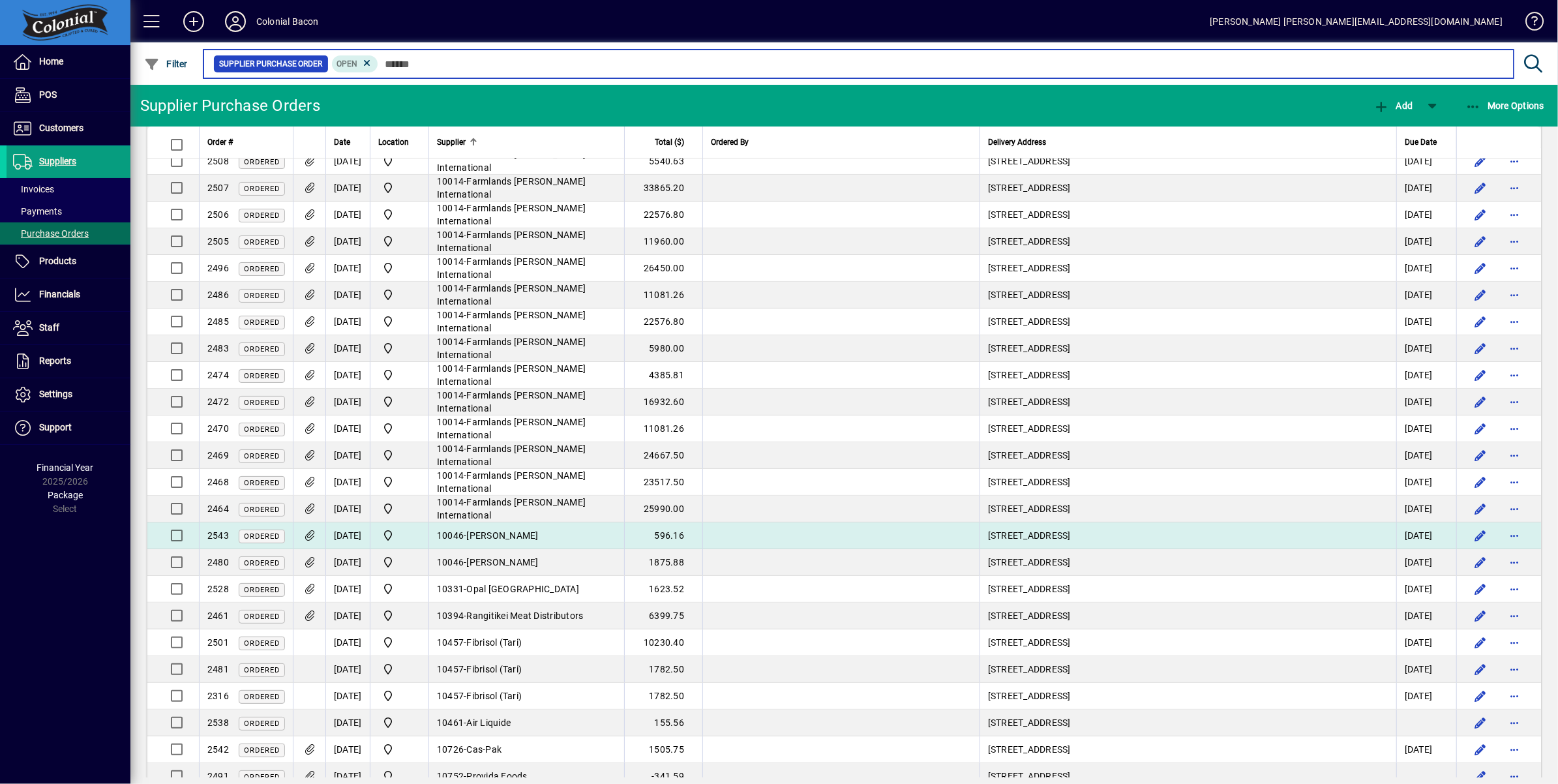
scroll to position [241, 0]
